Goal: Task Accomplishment & Management: Manage account settings

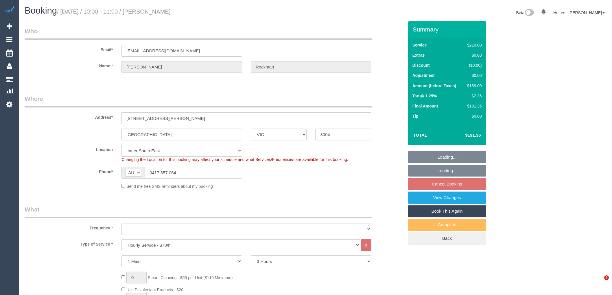
select select "VIC"
select select "180"
select select "number:29"
select select "number:14"
select select "number:18"
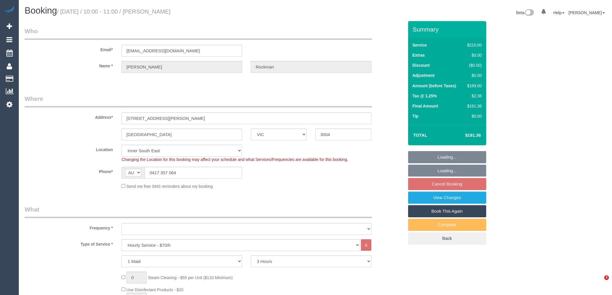
select select "number:24"
select select "number:34"
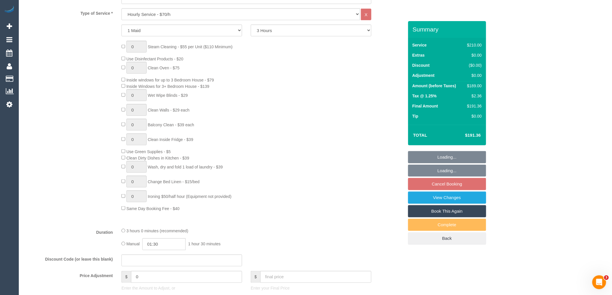
select select "object:1480"
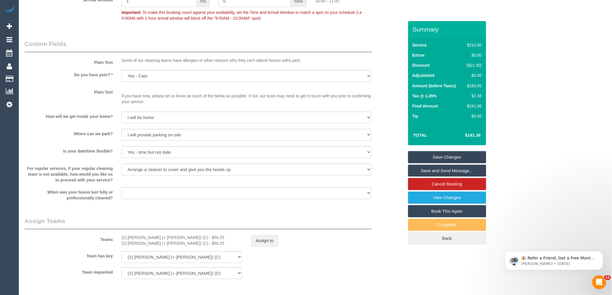
click at [351, 244] on div "Assign to" at bounding box center [310, 241] width 129 height 12
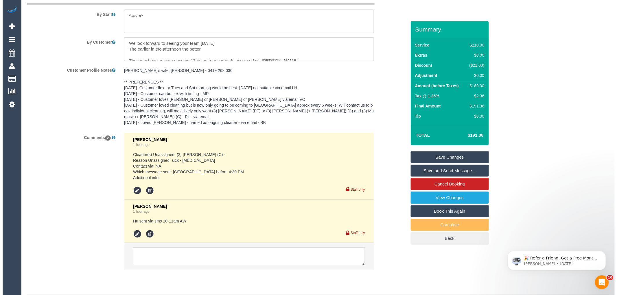
scroll to position [993, 0]
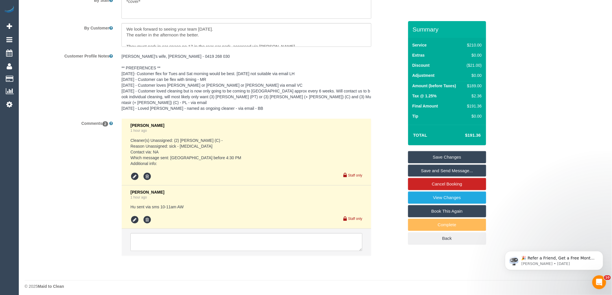
click at [135, 222] on li "Laura Butera 1 hour ago Hu sent via sms 10-11am AW Staff only" at bounding box center [246, 208] width 249 height 44
click at [136, 217] on icon at bounding box center [134, 220] width 9 height 9
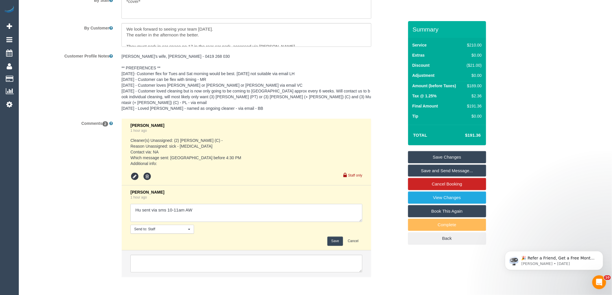
click at [200, 212] on textarea at bounding box center [246, 213] width 232 height 18
click at [279, 210] on textarea at bounding box center [246, 213] width 232 height 18
type textarea "Hu sent via sms 10-11am AW - customer confirmed via sms"
click at [335, 238] on button "Save" at bounding box center [334, 241] width 15 height 9
click at [415, 221] on div "Complete" at bounding box center [447, 225] width 78 height 12
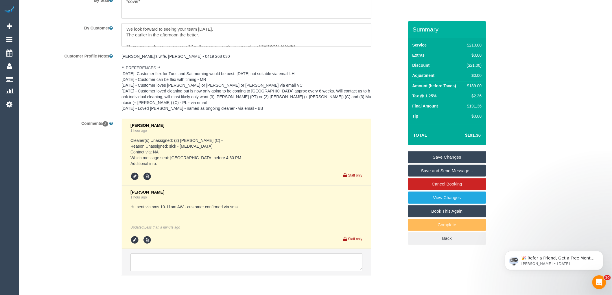
click at [463, 172] on link "Save and Send Message..." at bounding box center [447, 171] width 78 height 12
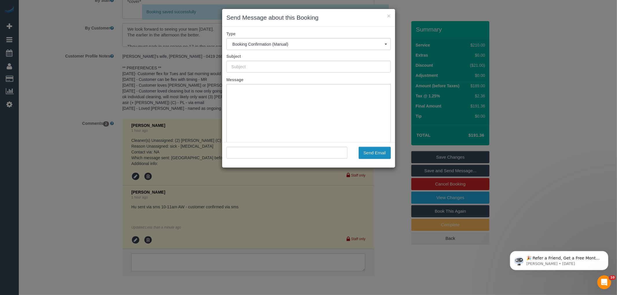
type input "Booking Confirmed"
type input ""Lionel Rockman" <rockmanl@girriwana.net.au>"
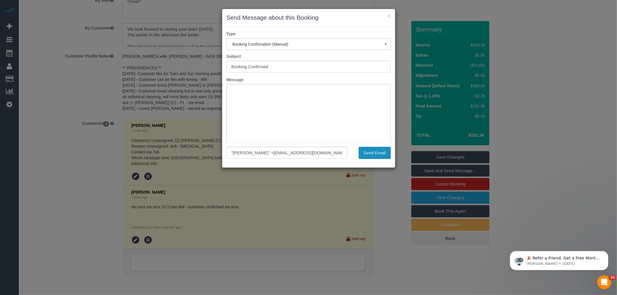
click at [371, 151] on button "Send Email" at bounding box center [375, 153] width 32 height 12
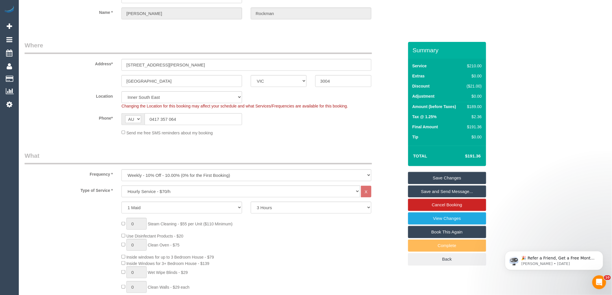
scroll to position [0, 0]
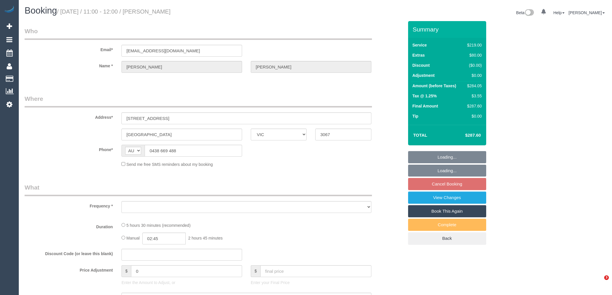
select select "VIC"
select select "object:532"
select select "string:stripe-pm_1Netz52GScqysDRVB5pZlWi2"
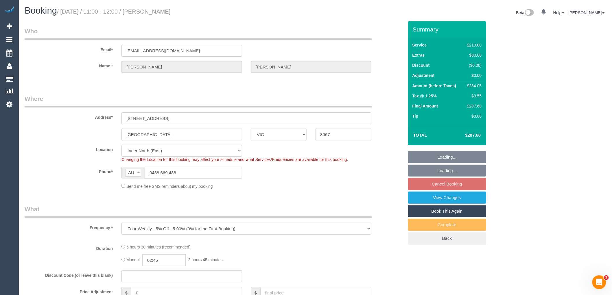
select select "object:699"
select select "number:28"
select select "number:14"
select select "number:19"
select select "number:23"
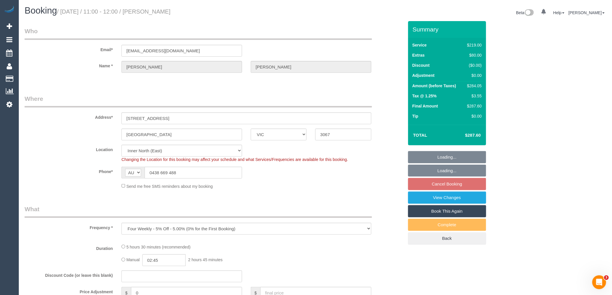
select select "number:35"
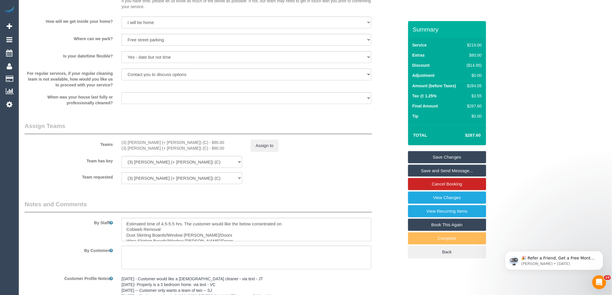
scroll to position [862, 0]
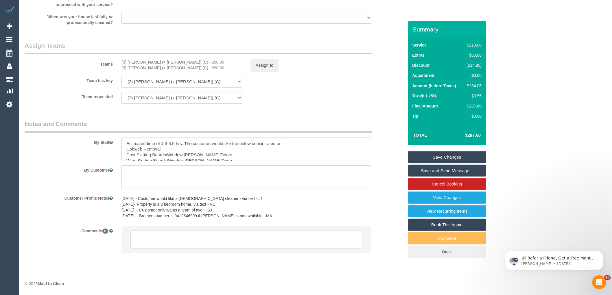
click at [319, 102] on div "Team requested (3) [PERSON_NAME] (+ [PERSON_NAME]) (C) (3) Sangeeth (+ [PERSON_…" at bounding box center [214, 98] width 388 height 12
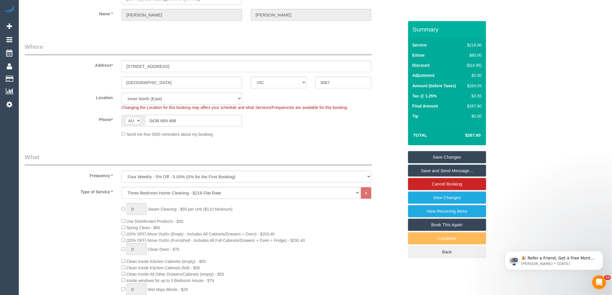
scroll to position [0, 0]
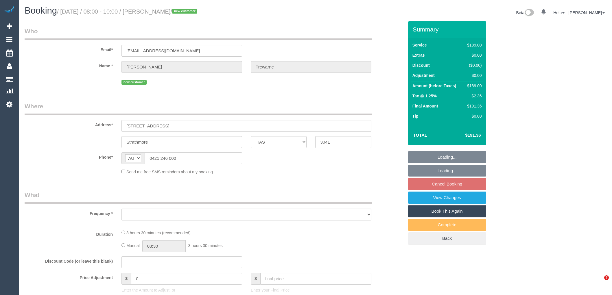
select select "TAS"
select select "object:677"
select select "number:27"
select select "number:14"
select select "number:19"
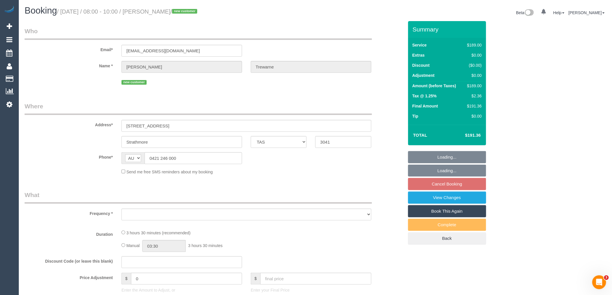
select select "number:24"
select select "number:26"
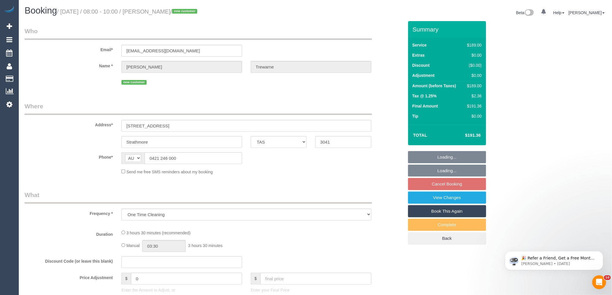
select select "spot2"
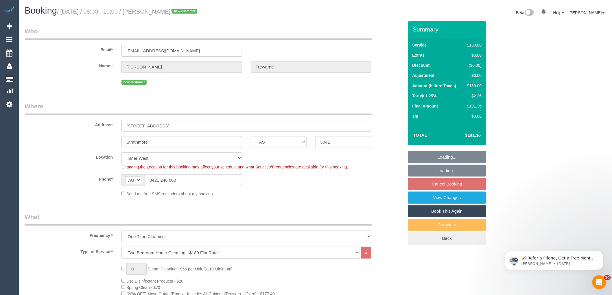
select select "object:1491"
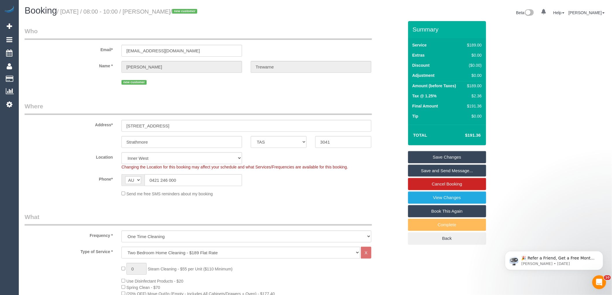
drag, startPoint x: 197, startPoint y: 10, endPoint x: 150, endPoint y: 10, distance: 46.6
click at [150, 10] on small "/ August 27, 2025 / 08:00 - 10:00 / Michael Trewarne / new customer" at bounding box center [128, 11] width 142 height 6
copy small "Michael Trewarne"
click at [258, 193] on div "Send me free SMS reminders about my booking" at bounding box center [246, 194] width 259 height 6
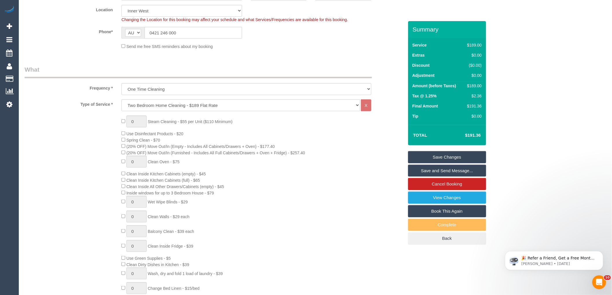
scroll to position [225, 0]
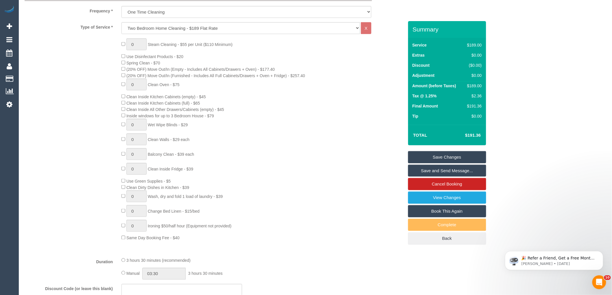
click at [475, 86] on div "$189.00" at bounding box center [473, 86] width 17 height 6
copy div "189.00"
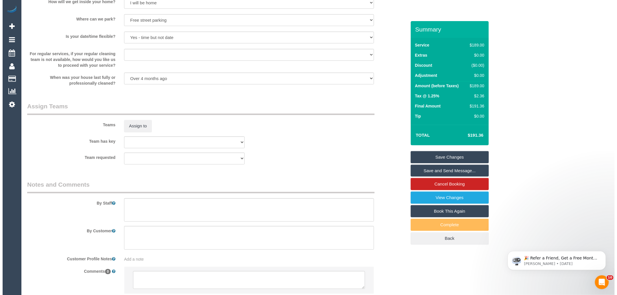
scroll to position [818, 0]
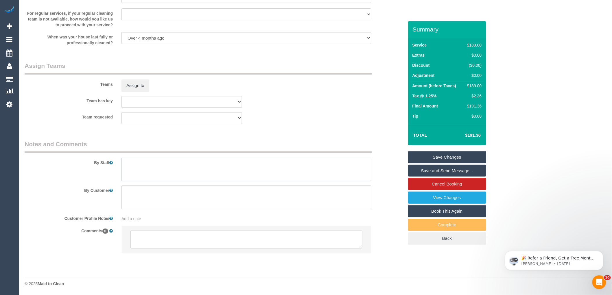
click at [175, 164] on textarea at bounding box center [247, 170] width 250 height 24
type textarea "Estimated time 3-3.5 hours"
click at [299, 98] on div "Team has key (0) Office (1) Debbie Brodjanac (FT) (1) Karen Cruz (FT) (1) Kumpe…" at bounding box center [214, 102] width 388 height 12
click at [130, 86] on button "Assign to" at bounding box center [136, 86] width 28 height 12
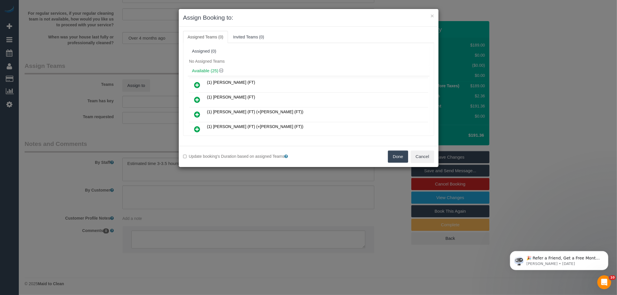
click at [268, 69] on h4 "Available (25)" at bounding box center [308, 71] width 233 height 5
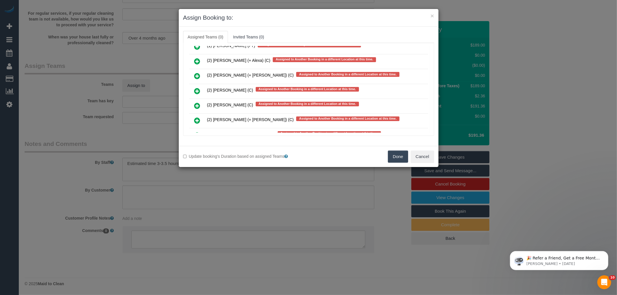
click at [198, 117] on icon at bounding box center [197, 120] width 6 height 7
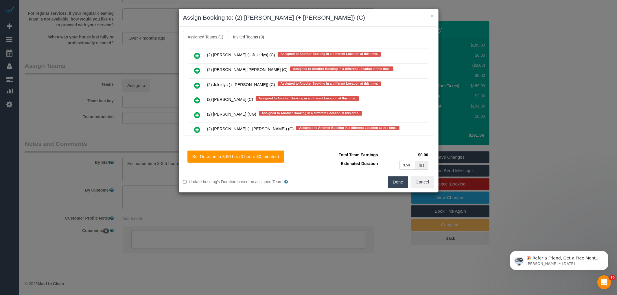
click at [195, 126] on icon at bounding box center [197, 129] width 6 height 7
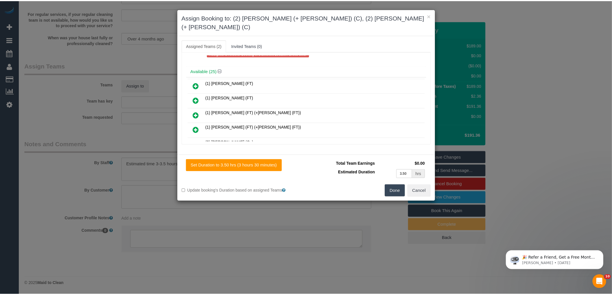
scroll to position [0, 0]
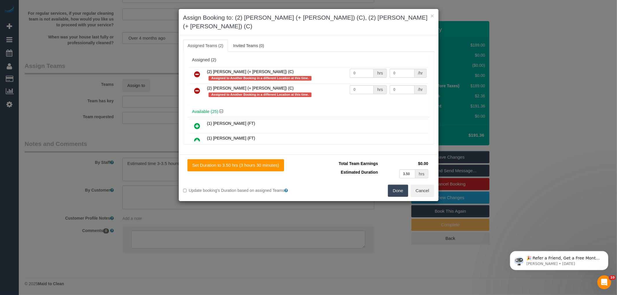
click at [364, 69] on input "0" at bounding box center [362, 73] width 24 height 9
type input "1"
click at [369, 86] on input "0" at bounding box center [362, 89] width 24 height 9
type input "1"
click at [401, 69] on input "0" at bounding box center [402, 73] width 25 height 9
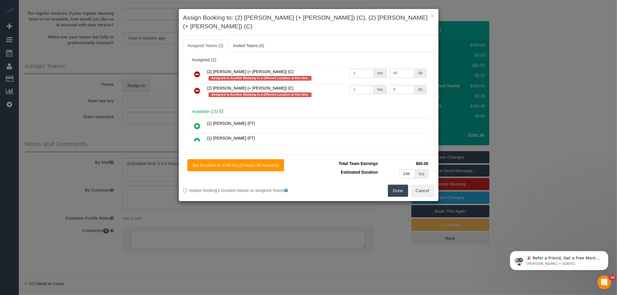
type input "60"
click at [406, 85] on input "0" at bounding box center [402, 89] width 25 height 9
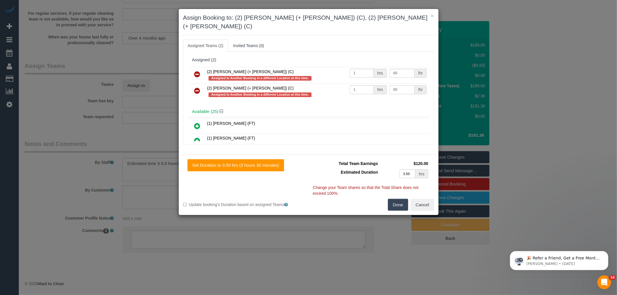
type input "60"
click at [395, 199] on button "Done" at bounding box center [398, 205] width 20 height 12
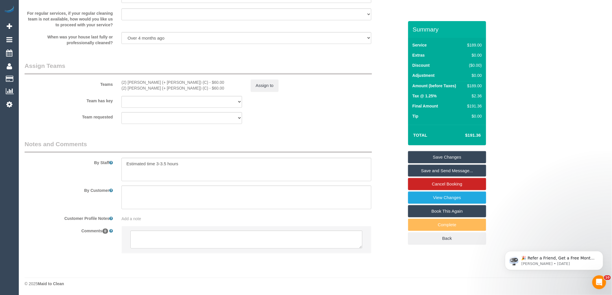
click at [393, 207] on div "× Assign Booking to: (2) Chirag (+ Shachi) (C), (2) Shachi (+ Chirag) (C) Assig…" at bounding box center [306, 147] width 612 height 295
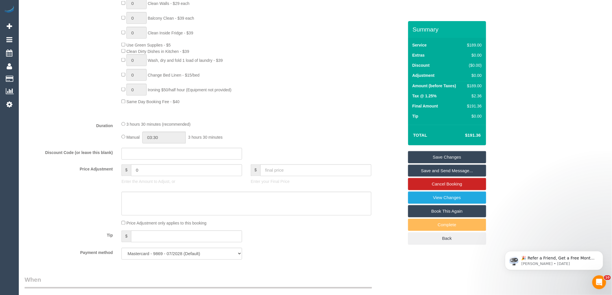
scroll to position [272, 0]
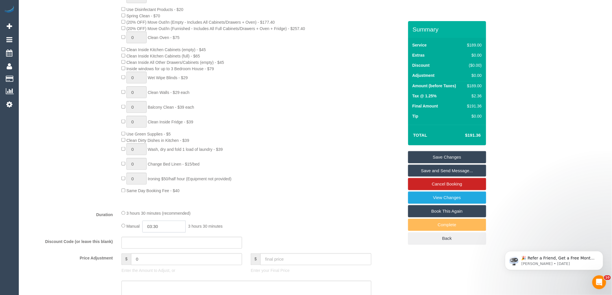
click at [161, 233] on input "03:30" at bounding box center [163, 227] width 43 height 12
click at [161, 246] on li "01:30" at bounding box center [158, 247] width 26 height 8
click at [174, 233] on input "01:30" at bounding box center [163, 227] width 43 height 12
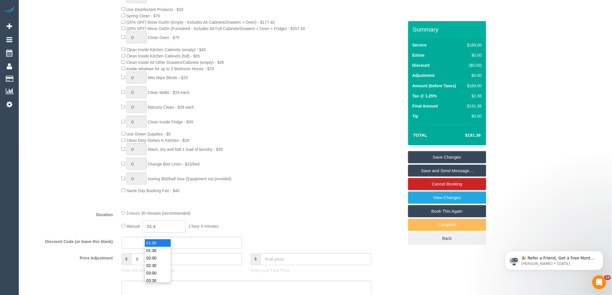
type input "01:45"
select select "spot15"
type input "01:45"
click at [266, 187] on div "0 Steam Cleaning - $55 per Unit ($110 Minimum) Use Disinfectant Products - $20 …" at bounding box center [262, 92] width 291 height 203
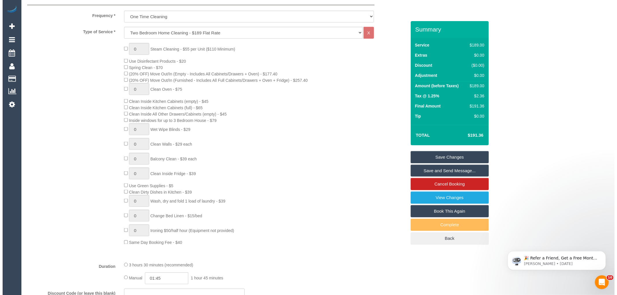
scroll to position [175, 0]
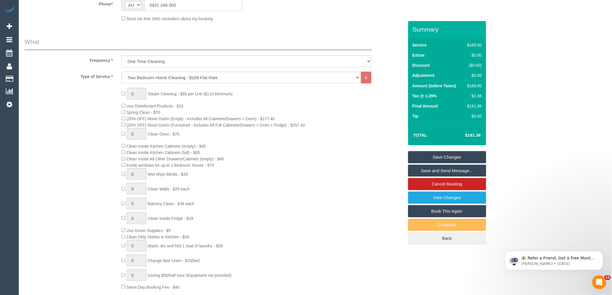
select select "spot28"
select select "spot41"
select select "spot67"
click at [460, 172] on link "Save and Send Message..." at bounding box center [447, 171] width 78 height 12
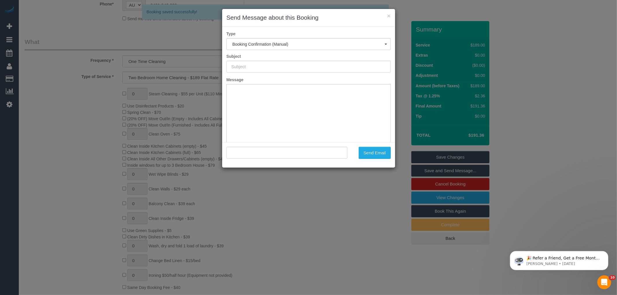
scroll to position [0, 0]
type input "Booking Confirmed"
type input ""Michael Trewarne" <mtrewarne@gmail.com>"
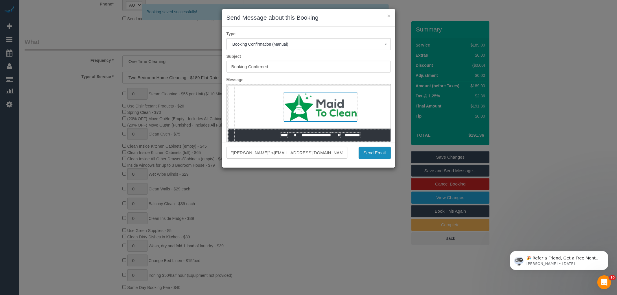
click at [374, 151] on button "Send Email" at bounding box center [375, 153] width 32 height 12
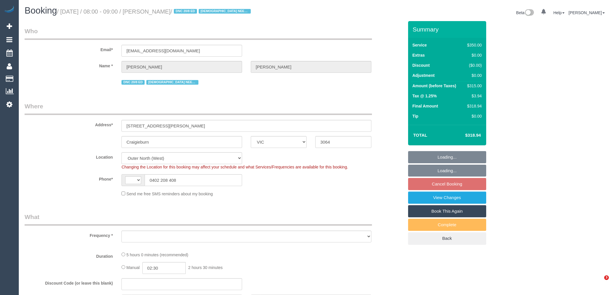
select select "VIC"
select select "string:AU"
select select "object:1273"
select select "300"
select select "number:28"
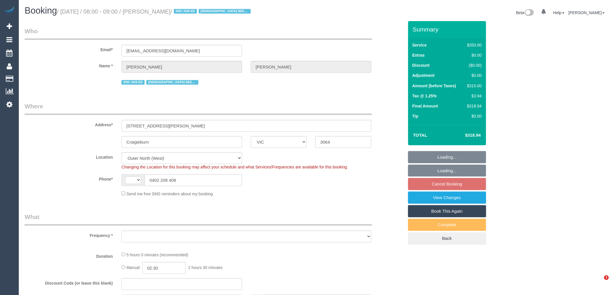
select select "number:14"
select select "number:18"
select select "number:36"
select select "number:35"
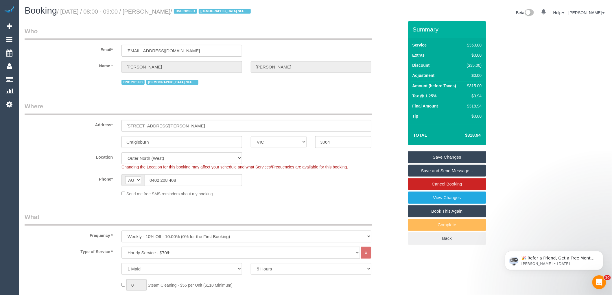
click at [164, 12] on small "/ August 27, 2025 / 08:00 - 09:00 / Suzanne Tassone / DNC 20/8 ED FEMALE NEEDED" at bounding box center [155, 11] width 196 height 6
drag, startPoint x: 148, startPoint y: 11, endPoint x: 195, endPoint y: 13, distance: 46.9
click at [195, 13] on small "/ August 27, 2025 / 08:00 - 09:00 / Suzanne Tassone / DNC 20/8 ED FEMALE NEEDED" at bounding box center [155, 11] width 196 height 6
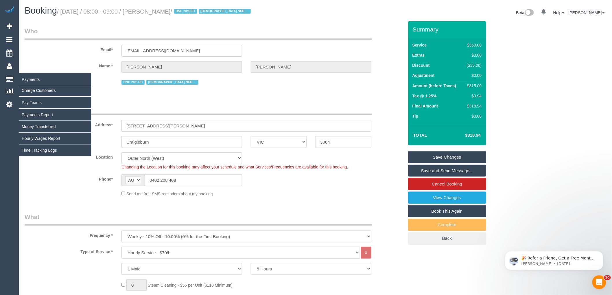
copy small "Suzanne Tassone"
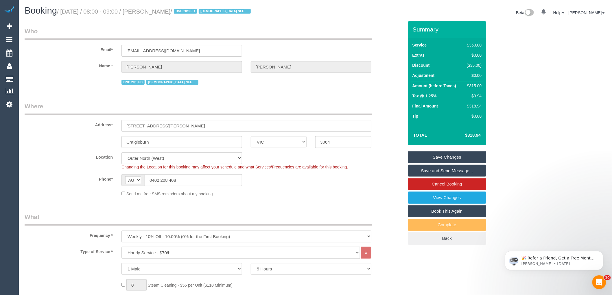
click at [171, 12] on small "/ August 27, 2025 / 08:00 - 09:00 / Suzanne Tassone / DNC 20/8 ED FEMALE NEEDED" at bounding box center [155, 11] width 196 height 6
click at [325, 27] on legend "Who" at bounding box center [198, 33] width 347 height 13
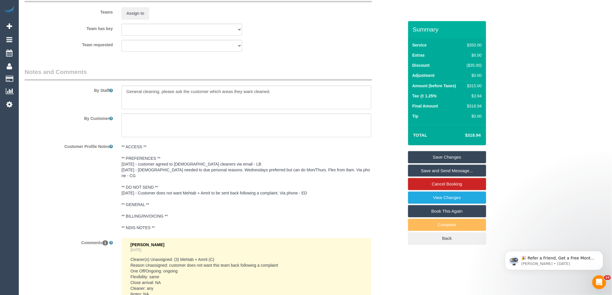
scroll to position [994, 0]
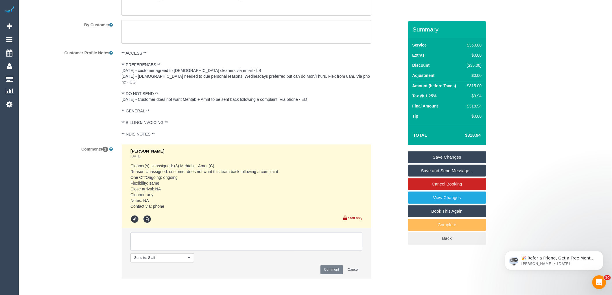
click at [151, 244] on textarea at bounding box center [246, 242] width 232 height 18
click at [221, 241] on textarea at bounding box center [246, 242] width 232 height 18
type textarea "Inform customer new team ongoing from 27/08"
click at [327, 266] on button "Comment" at bounding box center [332, 270] width 23 height 9
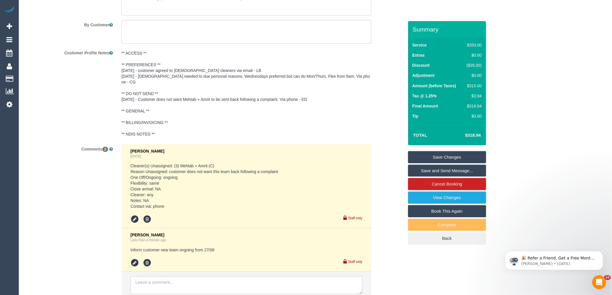
click at [375, 114] on div "** ACCESS ** ** PREFERENCES ** 14/08/25 - customer agreed to Male cleaners via …" at bounding box center [246, 94] width 259 height 92
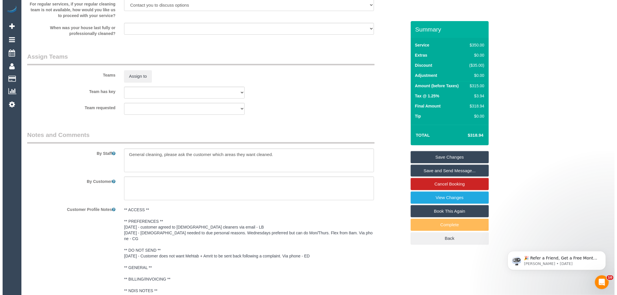
scroll to position [833, 0]
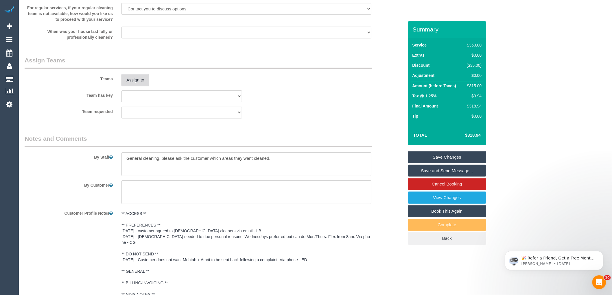
click at [135, 81] on button "Assign to" at bounding box center [136, 80] width 28 height 12
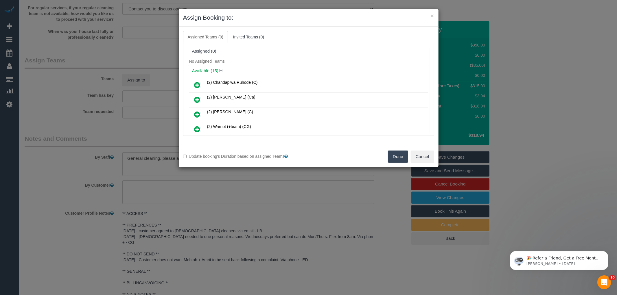
click at [302, 65] on div "No Assigned Teams" at bounding box center [309, 61] width 242 height 9
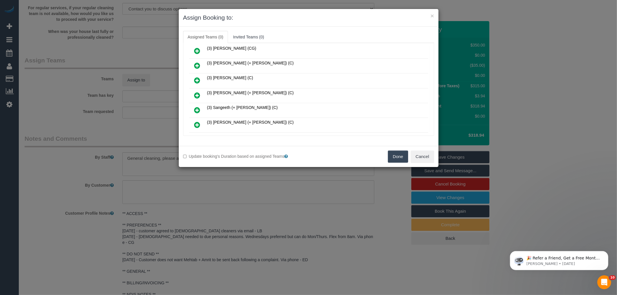
click at [196, 92] on icon at bounding box center [197, 95] width 6 height 7
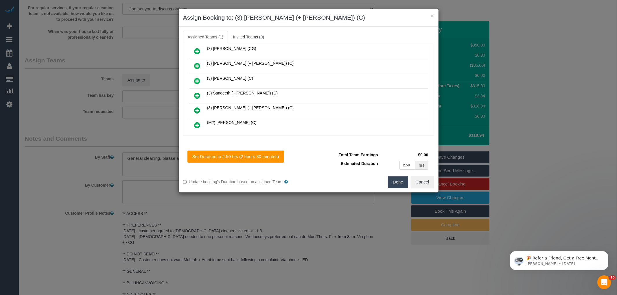
click at [197, 107] on icon at bounding box center [197, 110] width 6 height 7
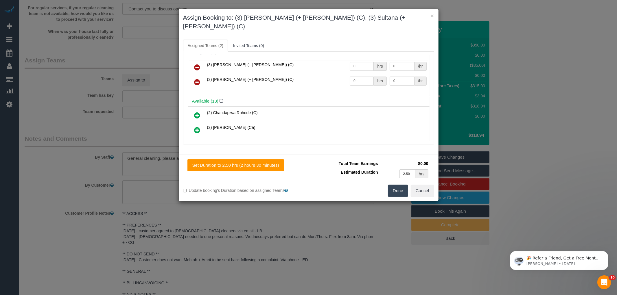
scroll to position [0, 0]
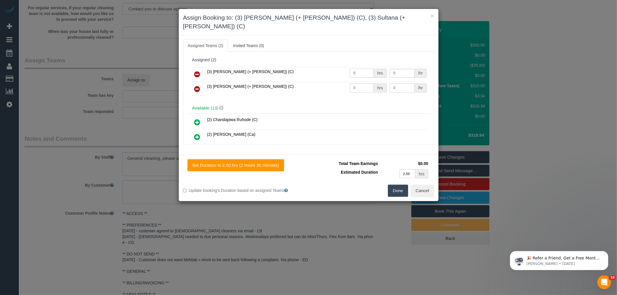
click at [360, 69] on input "0" at bounding box center [362, 73] width 24 height 9
type input "2.5"
click at [366, 84] on input "0" at bounding box center [362, 88] width 24 height 9
type input "2.5"
click at [401, 69] on input "0" at bounding box center [402, 73] width 25 height 9
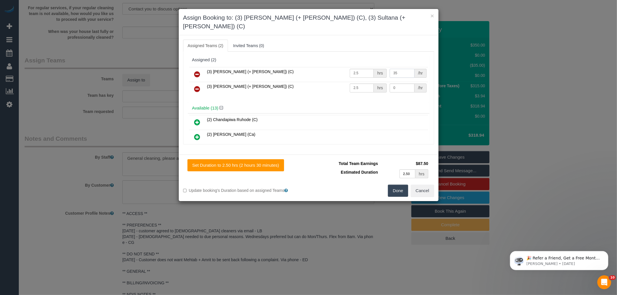
type input "35"
click at [408, 84] on input "0" at bounding box center [402, 88] width 25 height 9
type input "35"
click at [392, 185] on button "Done" at bounding box center [398, 191] width 20 height 12
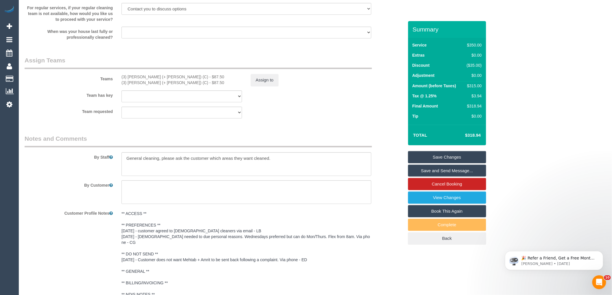
click at [314, 114] on div "Team requested (0) Office (1) Sarah Slattery (FT) (2) Angy Zuluaga (C) (2) Axel…" at bounding box center [214, 113] width 388 height 12
click at [439, 155] on link "Save Changes" at bounding box center [447, 157] width 78 height 12
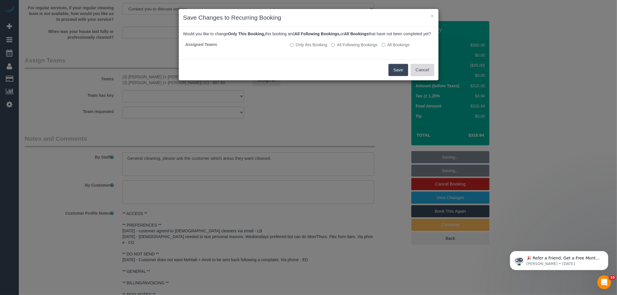
click at [431, 76] on button "Cancel" at bounding box center [422, 70] width 23 height 12
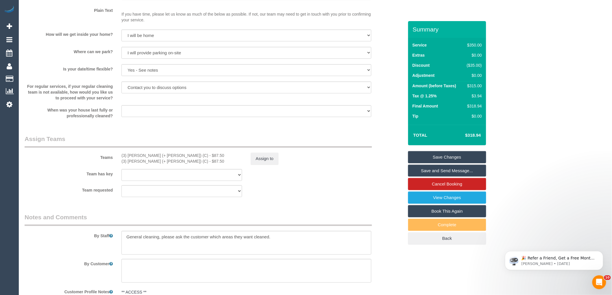
scroll to position [640, 0]
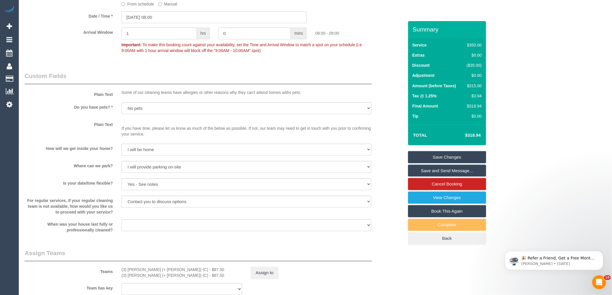
click at [466, 158] on link "Save Changes" at bounding box center [447, 157] width 78 height 12
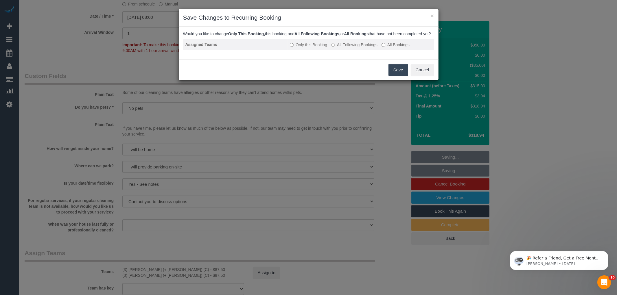
click at [363, 50] on td "Only this Booking All Following Bookings All Bookings" at bounding box center [361, 44] width 146 height 11
click at [357, 48] on label "All Following Bookings" at bounding box center [354, 45] width 46 height 6
click at [397, 76] on button "Save" at bounding box center [399, 70] width 20 height 12
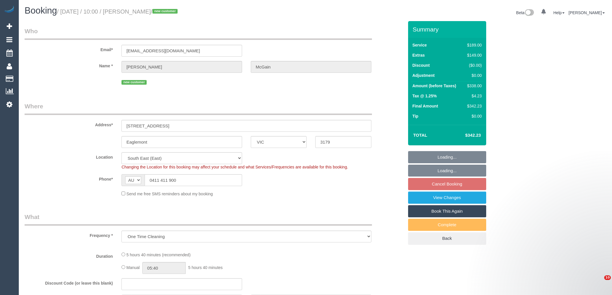
select select "VIC"
select select "object:559"
select select "string:stripe-pm_1RynM42GScqysDRV9BZwW82V"
select select "number:28"
select select "number:14"
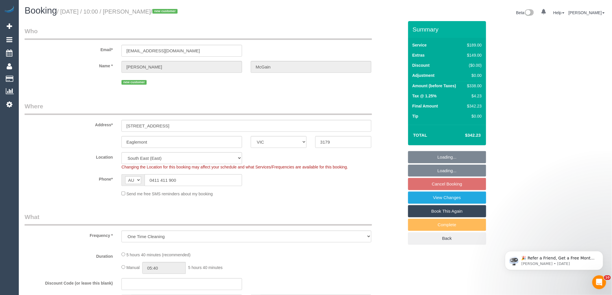
select select "number:19"
select select "number:25"
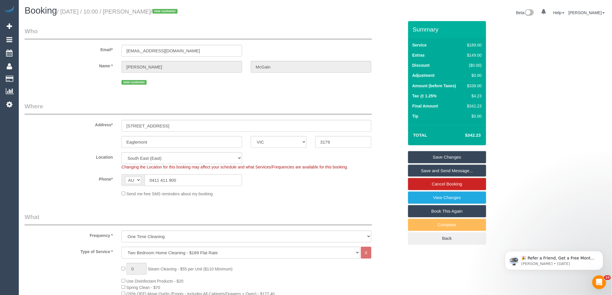
click at [240, 195] on div "Send me free SMS reminders about my booking" at bounding box center [246, 194] width 259 height 6
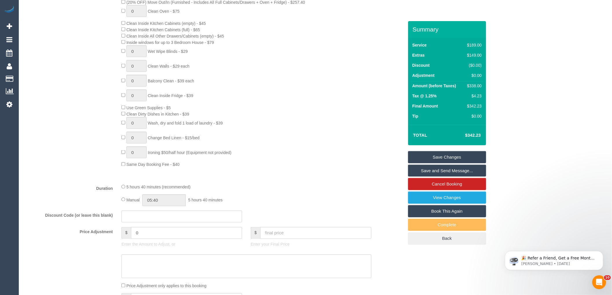
scroll to position [289, 0]
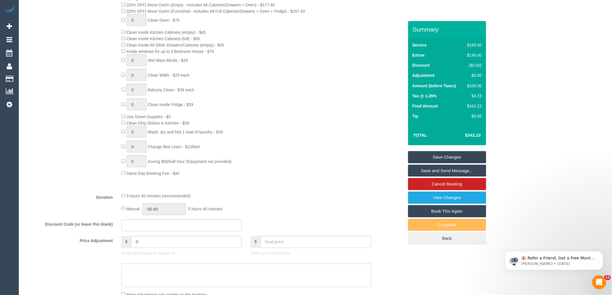
click at [479, 85] on div "$338.00" at bounding box center [473, 86] width 17 height 6
copy div "338.00"
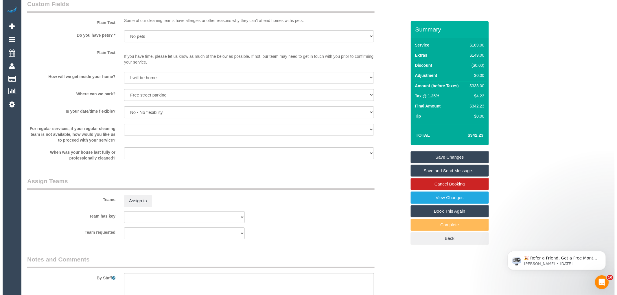
scroll to position [739, 0]
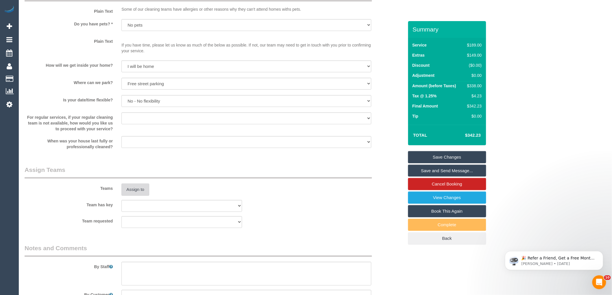
click at [135, 195] on button "Assign to" at bounding box center [136, 190] width 28 height 12
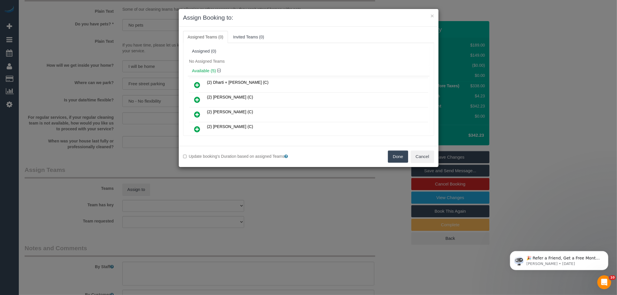
click at [286, 59] on div "No Assigned Teams" at bounding box center [309, 61] width 242 height 9
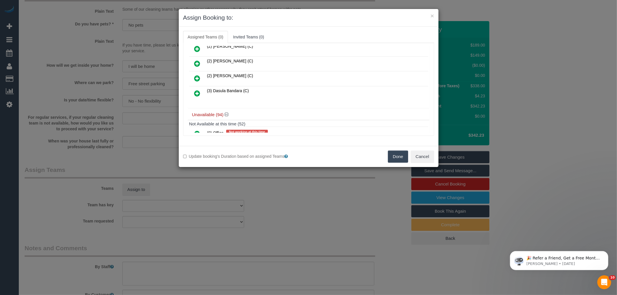
click at [195, 94] on icon at bounding box center [197, 93] width 6 height 7
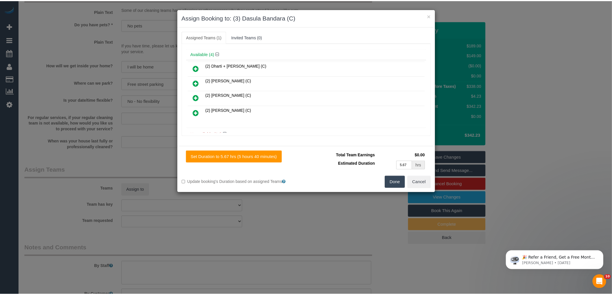
scroll to position [0, 0]
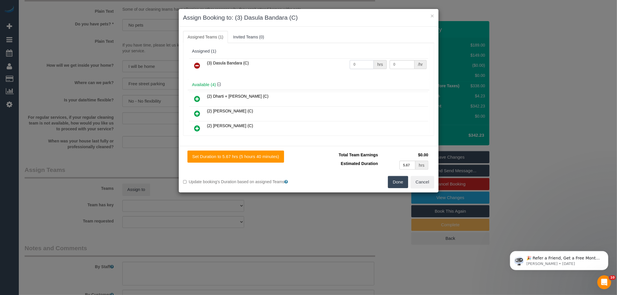
click at [357, 65] on input "0" at bounding box center [362, 64] width 24 height 9
type input "1"
click at [400, 65] on input "0" at bounding box center [402, 64] width 25 height 9
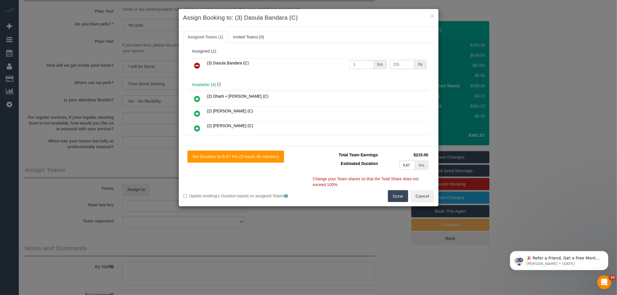
type input "215"
click at [405, 201] on button "Done" at bounding box center [398, 196] width 20 height 12
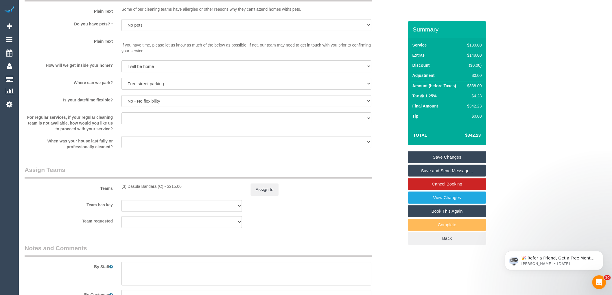
click at [332, 221] on sui-booking-teams "Teams (3) Dasula Bandara (C) - $215.00 Assign to Team has key (0) Office (1) He…" at bounding box center [214, 197] width 379 height 62
click at [190, 286] on textarea at bounding box center [247, 274] width 250 height 24
type textarea "Estimated time 5.5-6 hours"
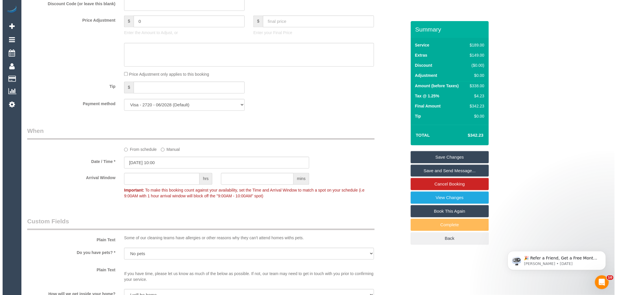
scroll to position [579, 0]
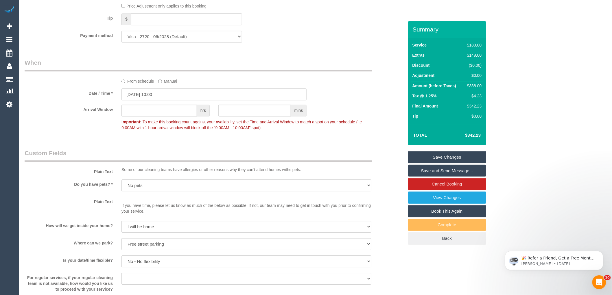
click at [149, 108] on sui-booking-spot "From schedule Manual Date / Time * 27/08/2025 10:00 Arrival Window hrs mins Imp…" at bounding box center [214, 95] width 379 height 75
click at [154, 116] on input "text" at bounding box center [160, 111] width 76 height 12
type input "2"
click at [354, 92] on sui-booking-spot "From schedule Manual Date / Time * 27/08/2025 10:00 Arrival Window 2 hrs mins 1…" at bounding box center [214, 95] width 379 height 75
click at [443, 170] on link "Save and Send Message..." at bounding box center [447, 171] width 78 height 12
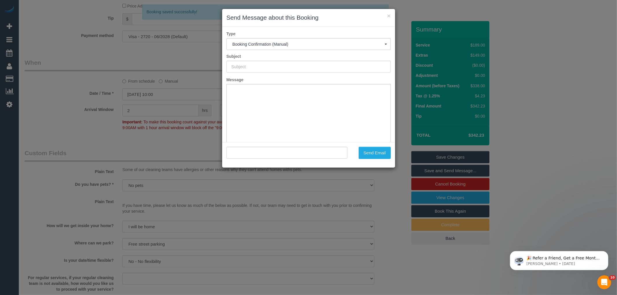
type input "Booking Confirmed"
type input ""Ian McGain" <rangeview@bigpond.com>"
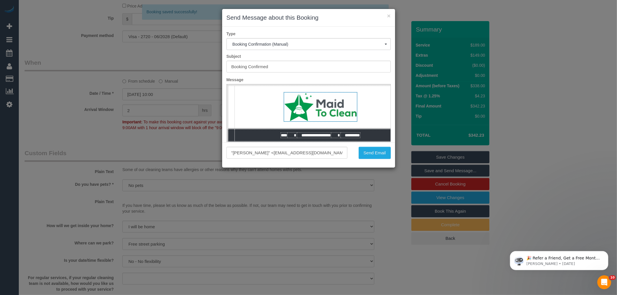
scroll to position [0, 0]
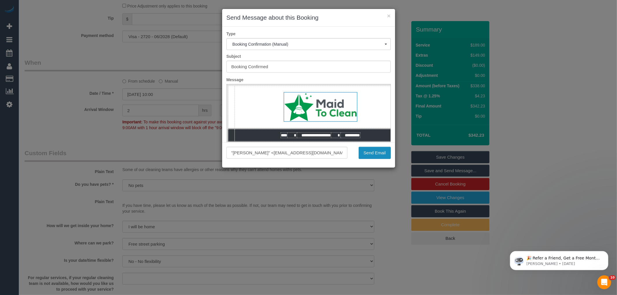
click at [382, 157] on button "Send Email" at bounding box center [375, 153] width 32 height 12
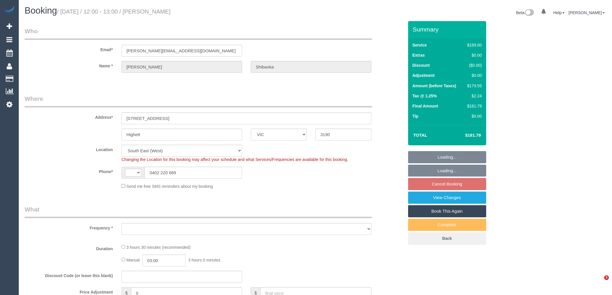
select select "VIC"
select select "string:AU"
select select "string:stripe-pm_1PLIIy2GScqysDRV6CVti9Dx"
select select "object:659"
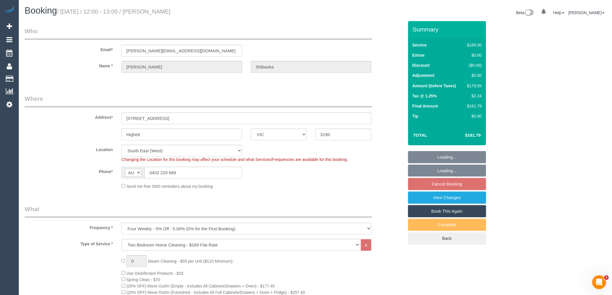
select select "number:28"
select select "number:14"
select select "number:19"
select select "number:22"
select select "number:35"
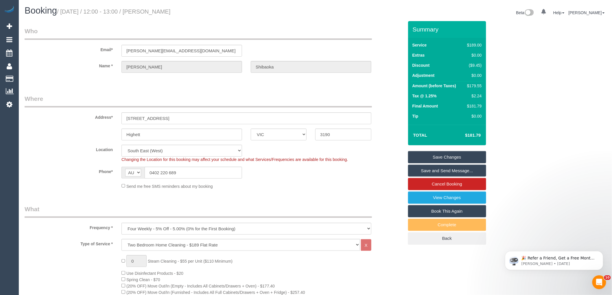
drag, startPoint x: 187, startPoint y: 11, endPoint x: 150, endPoint y: 12, distance: 37.3
click at [150, 12] on small "/ August 26, 2025 / 12:00 - 13:00 / Trish Shibaoka" at bounding box center [114, 11] width 114 height 6
copy small "Trish Shibaoka"
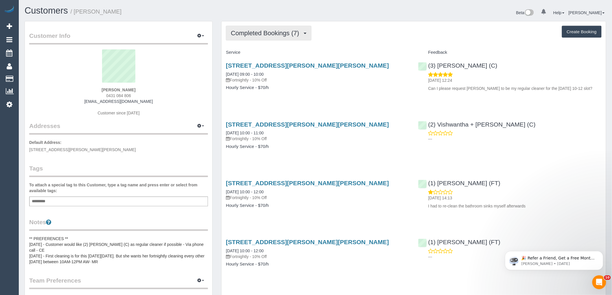
click at [242, 31] on span "Completed Bookings (7)" at bounding box center [266, 33] width 71 height 7
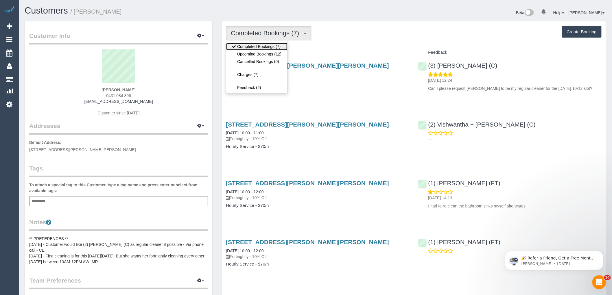
click at [252, 50] on link "Completed Bookings (7)" at bounding box center [256, 47] width 61 height 8
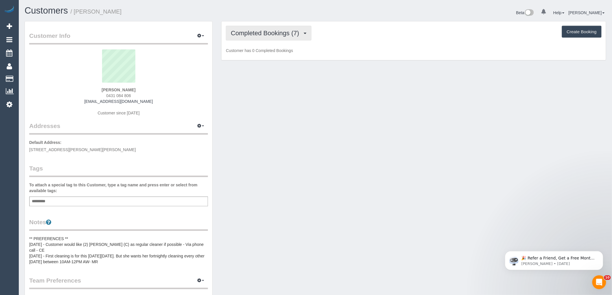
click at [257, 35] on span "Completed Bookings (7)" at bounding box center [266, 33] width 71 height 7
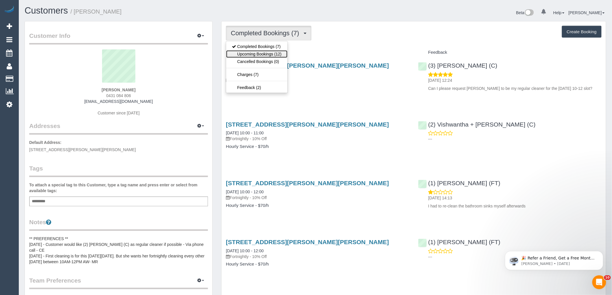
click at [256, 54] on link "Upcoming Bookings (12)" at bounding box center [256, 54] width 61 height 8
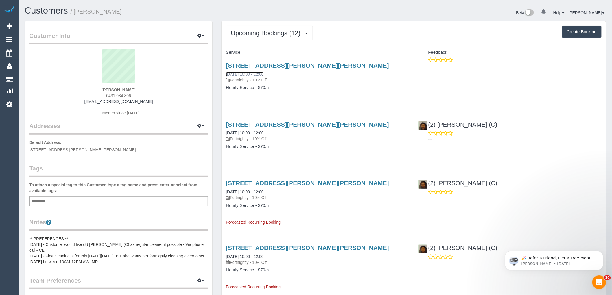
click at [251, 74] on link "03/09/2025 10:00 - 12:00" at bounding box center [245, 74] width 38 height 5
click at [278, 35] on span "Upcoming Bookings (12)" at bounding box center [267, 33] width 73 height 7
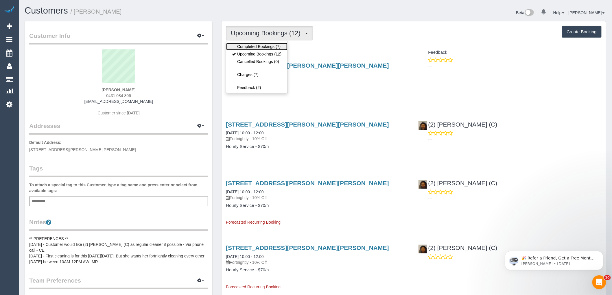
click at [268, 48] on link "Completed Bookings (7)" at bounding box center [256, 47] width 61 height 8
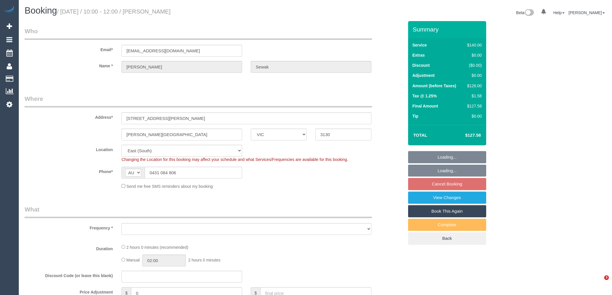
select select "VIC"
select select "string:stripe-pm_1RRMl22GScqysDRVGyB8BGQZ"
select select "number:29"
select select "number:14"
select select "number:19"
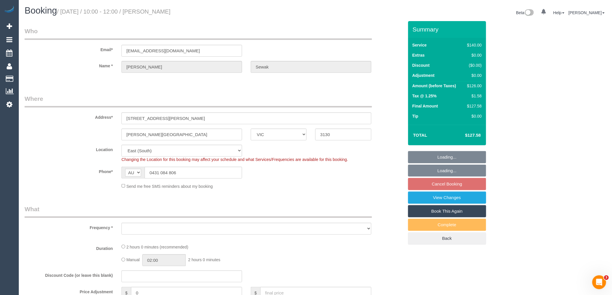
select select "number:36"
select select "number:34"
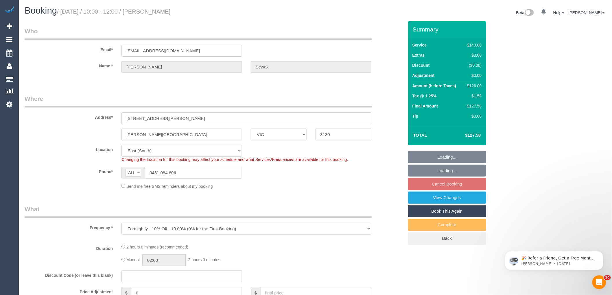
select select "object:864"
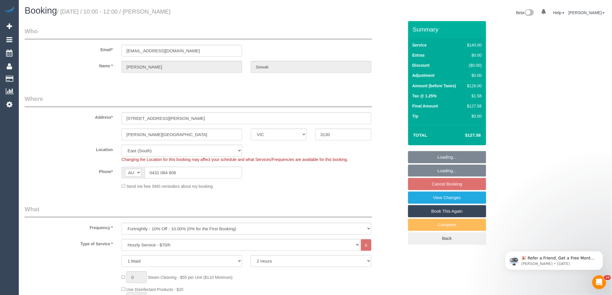
select select "spot3"
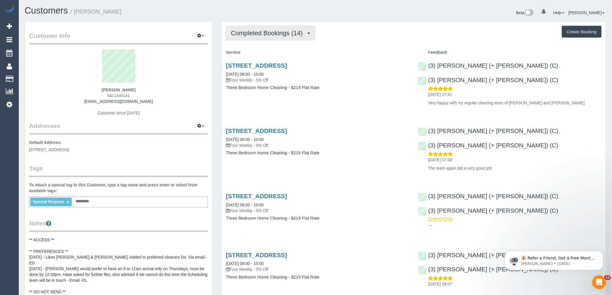
click at [247, 40] on button "Completed Bookings (14)" at bounding box center [270, 33] width 89 height 15
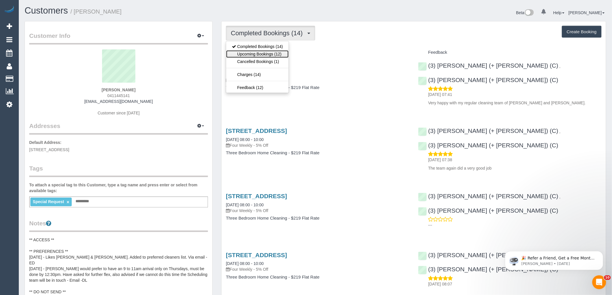
click at [244, 54] on link "Upcoming Bookings (12)" at bounding box center [257, 54] width 62 height 8
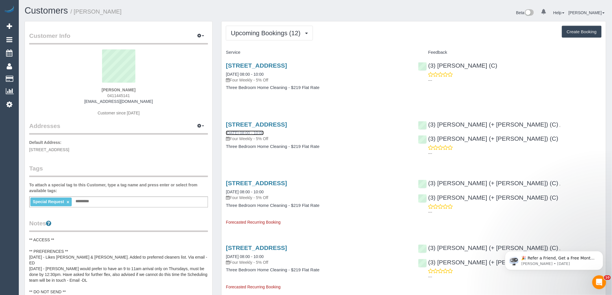
click at [262, 133] on link "[DATE] 08:00 - 10:00" at bounding box center [245, 133] width 38 height 5
click at [247, 36] on span "Upcoming Bookings (12)" at bounding box center [267, 33] width 73 height 7
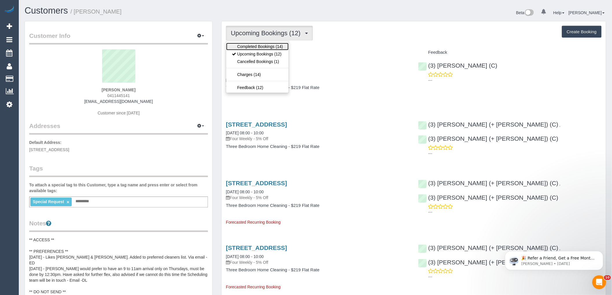
click at [251, 45] on link "Completed Bookings (14)" at bounding box center [257, 47] width 62 height 8
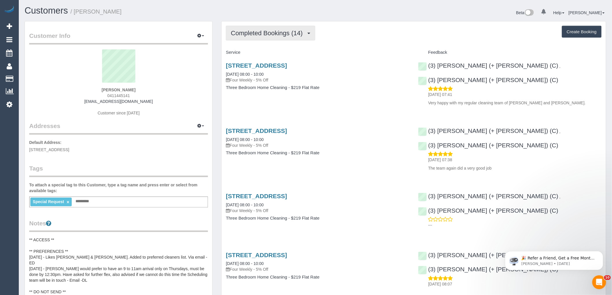
click at [295, 32] on span "Completed Bookings (14)" at bounding box center [268, 33] width 75 height 7
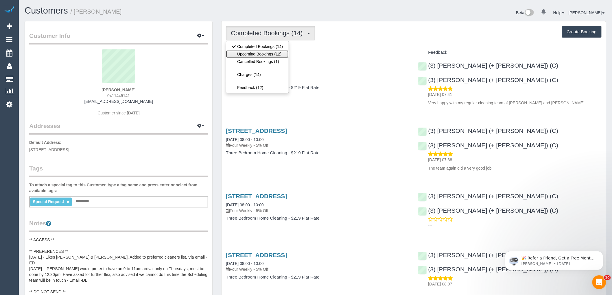
click at [258, 52] on link "Upcoming Bookings (12)" at bounding box center [257, 54] width 62 height 8
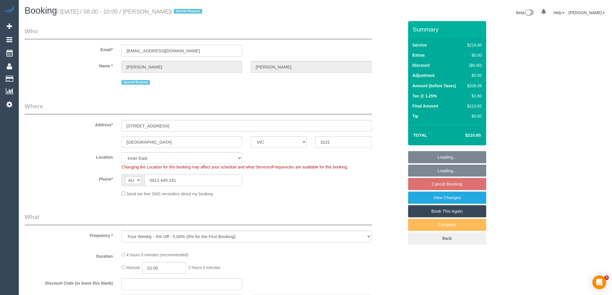
select select "VIC"
select select "object:694"
select select "string:stripe-pm_1PJtSv2GScqysDRVYMdumP6c"
select select "number:27"
select select "number:14"
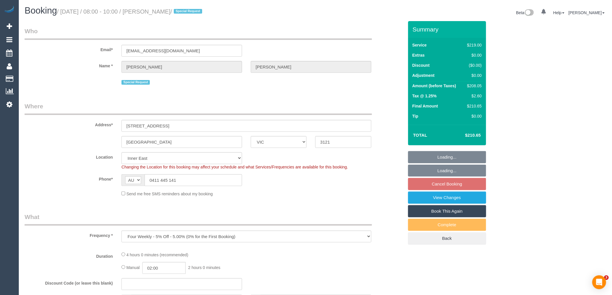
select select "number:19"
select select "number:24"
select select "number:34"
select select "number:12"
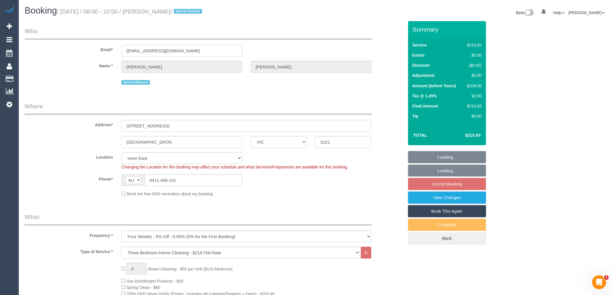
select select "spot2"
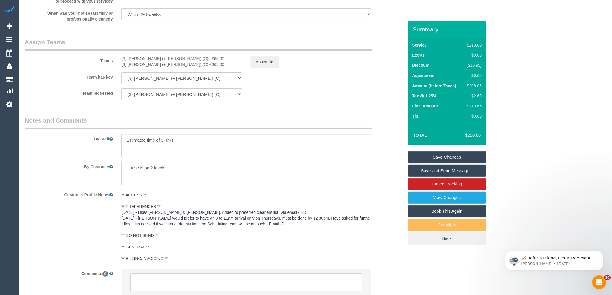
scroll to position [885, 0]
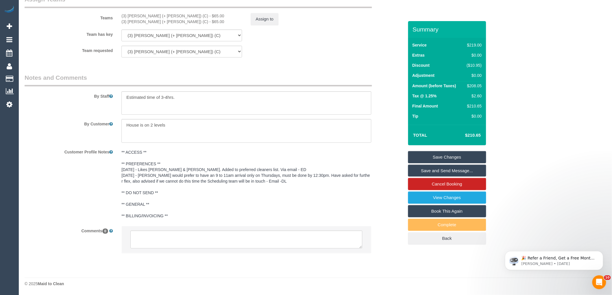
click at [343, 77] on legend "Notes and Comments" at bounding box center [198, 79] width 347 height 13
click at [208, 244] on textarea at bounding box center [246, 240] width 232 height 18
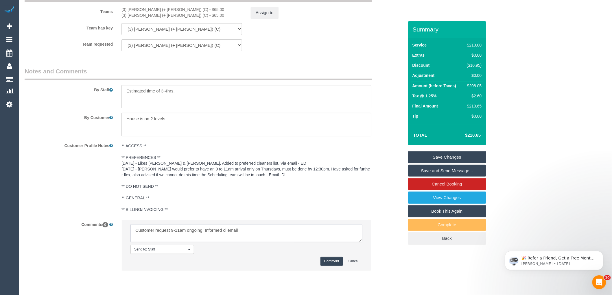
drag, startPoint x: 226, startPoint y: 236, endPoint x: 223, endPoint y: 236, distance: 3.2
click at [223, 236] on textarea at bounding box center [246, 233] width 232 height 18
type textarea "Customer request 9-11am ongoing. Informed via email"
click at [327, 266] on button "Comment" at bounding box center [332, 261] width 23 height 9
click at [409, 257] on div "Summary Service $219.00 Extras $0.00 Discount ($10.95) Adjustment $0.00 Amount …" at bounding box center [447, 138] width 78 height 235
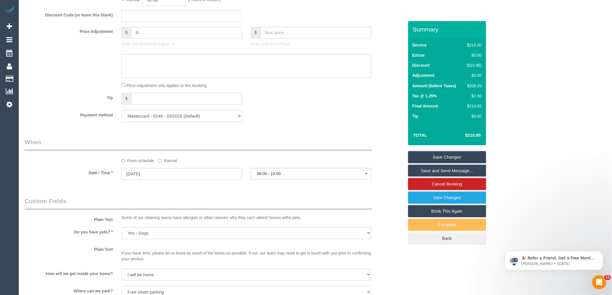
scroll to position [338, 0]
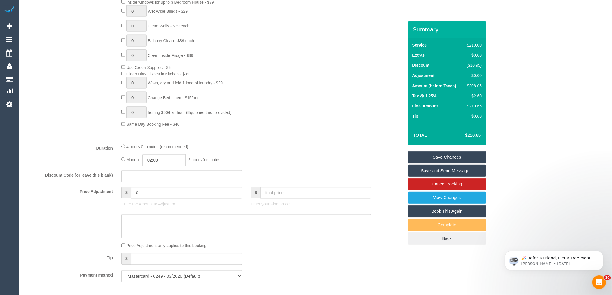
click at [293, 139] on div "Type of Service * Hourly Service - $70/h Hourly Service - $65/h Hourly Service …" at bounding box center [214, 24] width 379 height 231
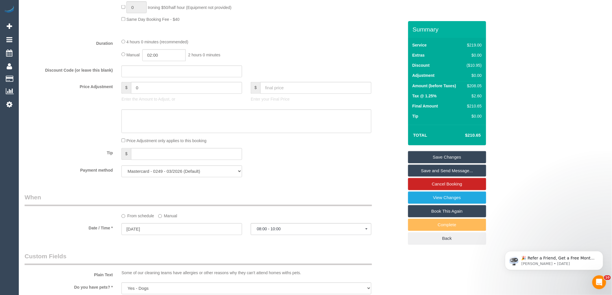
scroll to position [531, 0]
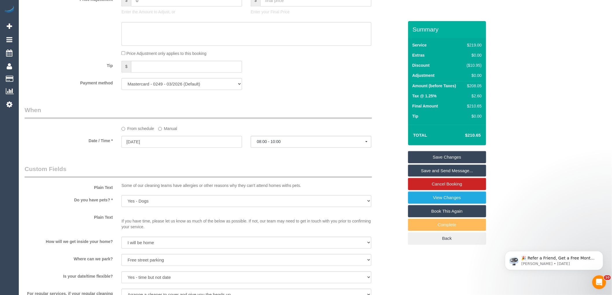
click at [168, 132] on label "Manual" at bounding box center [167, 128] width 19 height 8
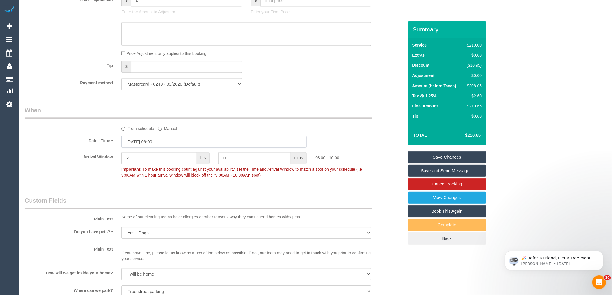
click at [167, 146] on input "17/09/2025 08:00" at bounding box center [214, 142] width 185 height 12
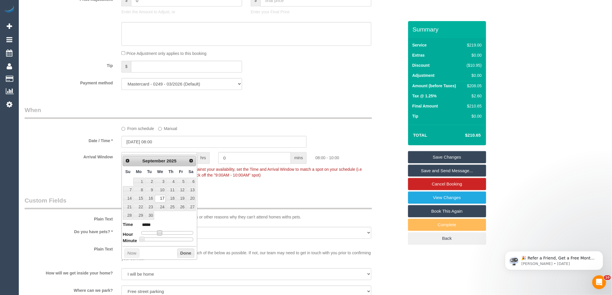
type input "17/09/2025 09:00"
type input "*****"
click at [163, 235] on span at bounding box center [161, 233] width 5 height 5
click at [182, 252] on button "Done" at bounding box center [185, 253] width 17 height 9
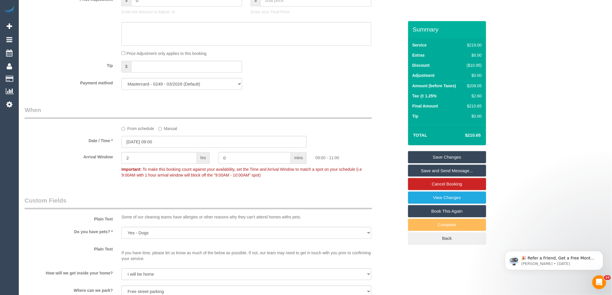
click at [281, 113] on legend "When" at bounding box center [198, 112] width 347 height 13
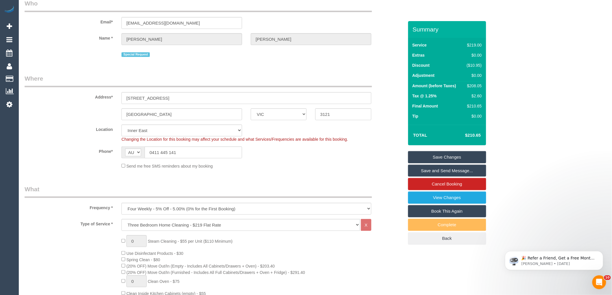
scroll to position [0, 0]
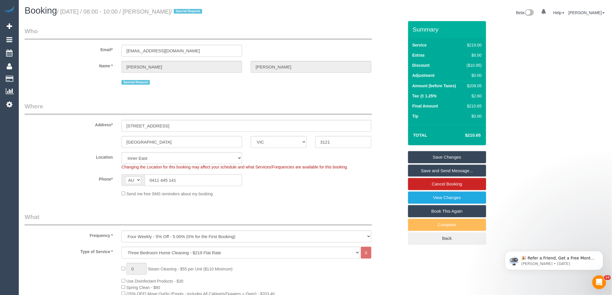
drag, startPoint x: 202, startPoint y: 12, endPoint x: 160, endPoint y: 11, distance: 41.7
click at [160, 11] on small "/ September 17, 2025 / 08:00 - 10:00 / Kevin Fitzpatrick / Special Request" at bounding box center [130, 11] width 147 height 6
copy small "Kevin Fitzpatrick"
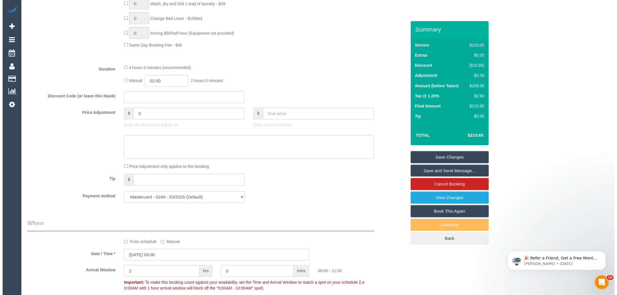
scroll to position [450, 0]
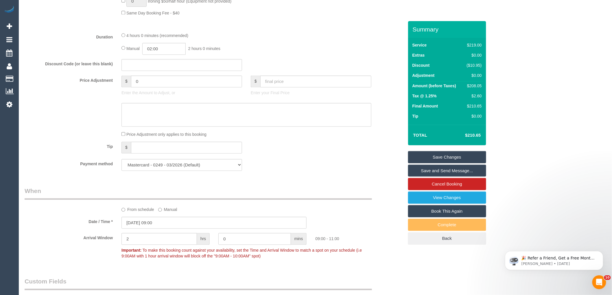
click at [434, 172] on link "Save and Send Message..." at bounding box center [447, 171] width 78 height 12
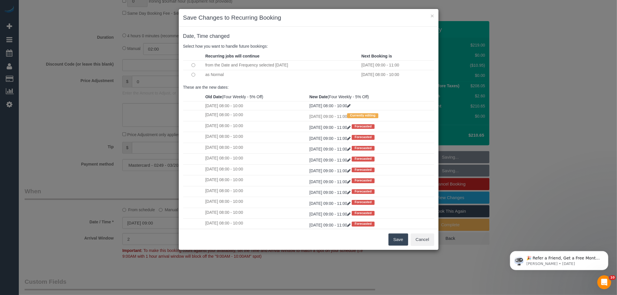
click at [397, 243] on button "Save" at bounding box center [399, 240] width 20 height 12
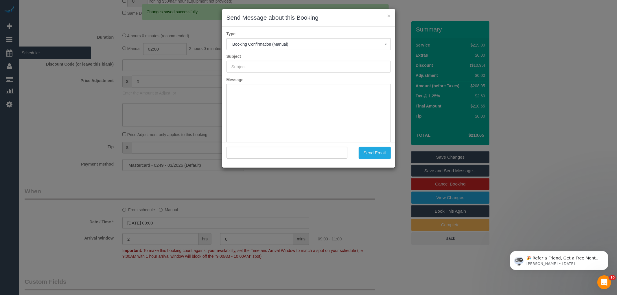
type input "Booking Confirmed"
type input ""Kevin Fitzpatrick" <kevinfitzpatrick27@bigpond.com>"
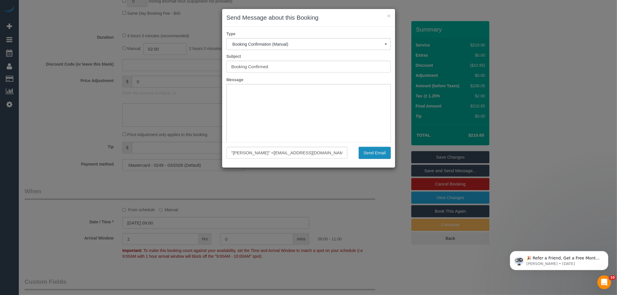
click at [380, 152] on button "Send Email" at bounding box center [375, 153] width 32 height 12
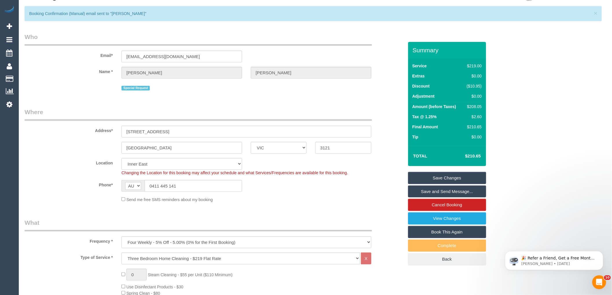
scroll to position [0, 0]
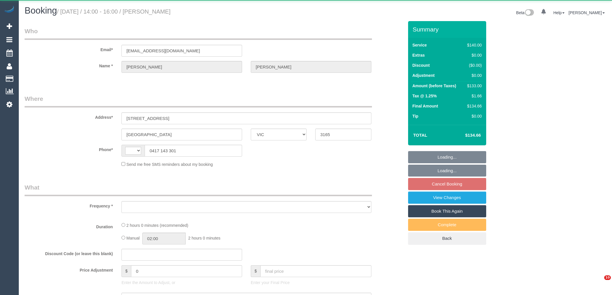
select select "VIC"
select select "string:AU"
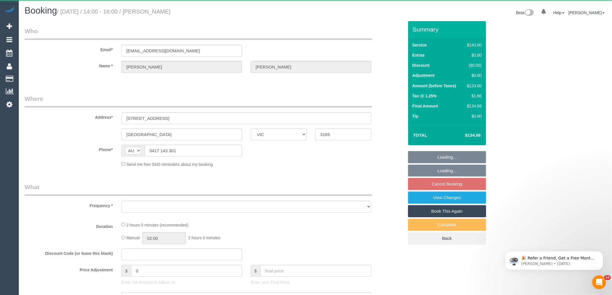
select select "string:stripe-pm_1R8a982GScqysDRVPZd2TVcD"
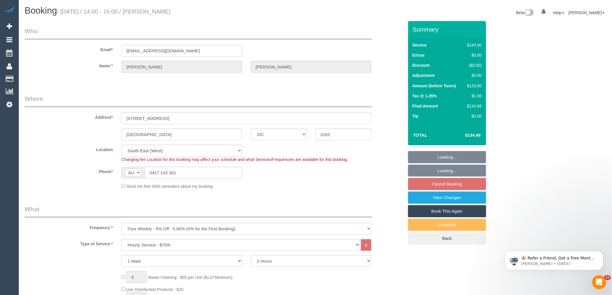
select select "object:699"
select select "number:28"
select select "number:14"
select select "number:19"
select select "number:24"
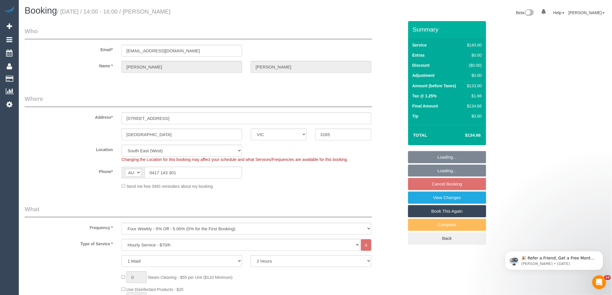
select select "number:34"
select select "number:12"
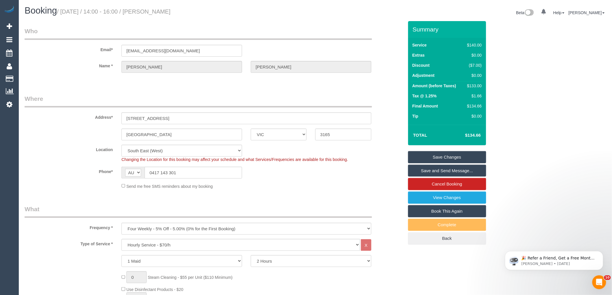
drag, startPoint x: 181, startPoint y: 11, endPoint x: 149, endPoint y: 10, distance: 32.7
click at [149, 10] on h1 "Booking / August 23, 2025 / 14:00 - 16:00 / Alex Korakis" at bounding box center [168, 11] width 287 height 10
copy small "Alex Korakis"
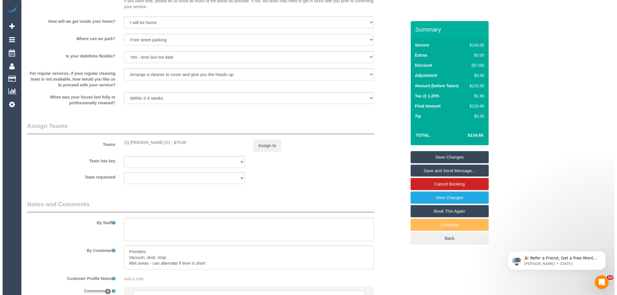
scroll to position [824, 0]
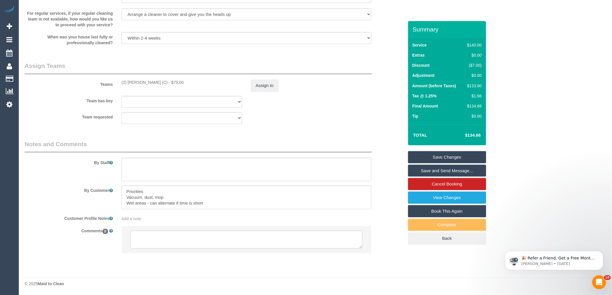
click at [140, 82] on div "(2) Priyanshi Patel (C) - $75.00" at bounding box center [182, 83] width 121 height 6
click at [139, 81] on div "(2) Priyanshi Patel (C) - $75.00" at bounding box center [182, 83] width 121 height 6
copy div "Priyanshi"
click at [206, 80] on div "(2) Priyanshi Patel (C) - $75.00" at bounding box center [182, 83] width 121 height 6
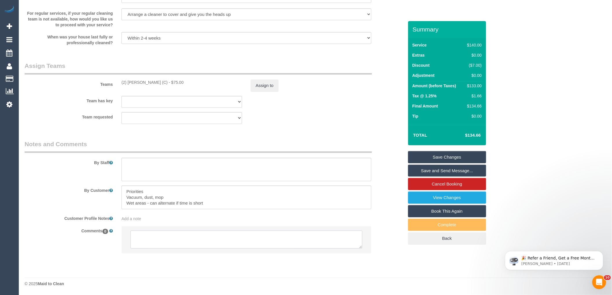
click at [161, 242] on textarea at bounding box center [246, 240] width 232 height 18
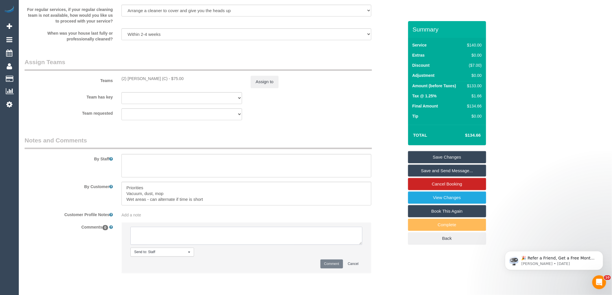
paste textarea "Priyanshi"
type textarea "Priyanshi U/A - review to make space for and SDC"
click at [333, 268] on button "Comment" at bounding box center [332, 264] width 23 height 9
click at [360, 113] on div "Team requested (2) Priyanshi Patel (C) (0) Office (1) Helen Trickett (FT) (1) J…" at bounding box center [214, 114] width 388 height 12
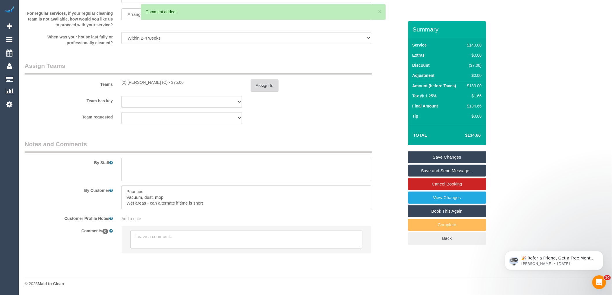
click at [260, 82] on button "Assign to" at bounding box center [265, 86] width 28 height 12
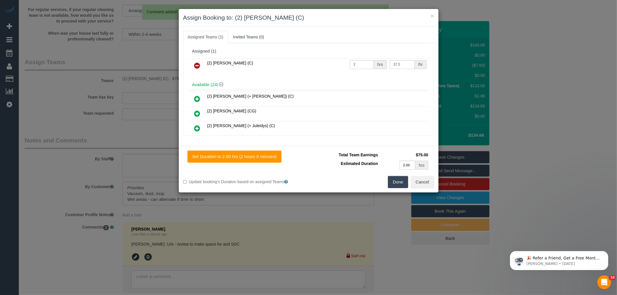
click at [197, 64] on icon at bounding box center [197, 65] width 6 height 7
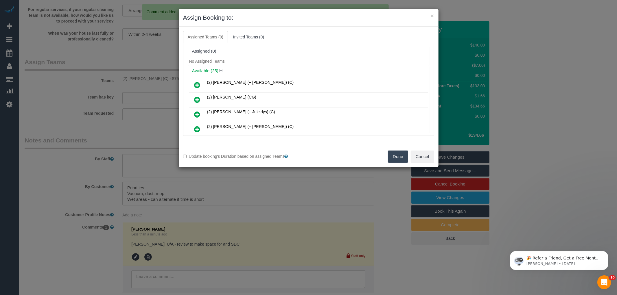
click at [297, 63] on div "No Assigned Teams" at bounding box center [309, 61] width 242 height 9
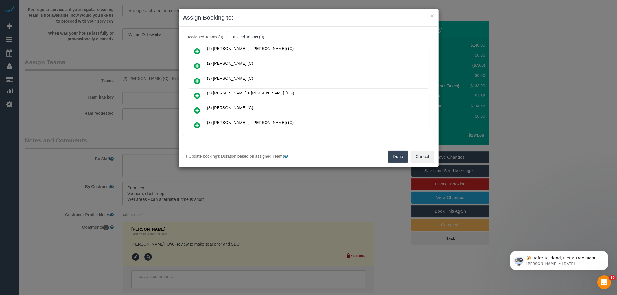
click at [197, 92] on icon at bounding box center [197, 95] width 6 height 7
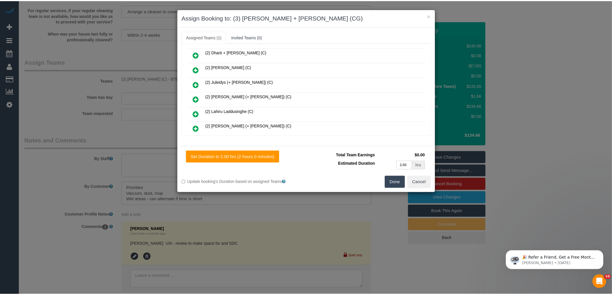
scroll to position [0, 0]
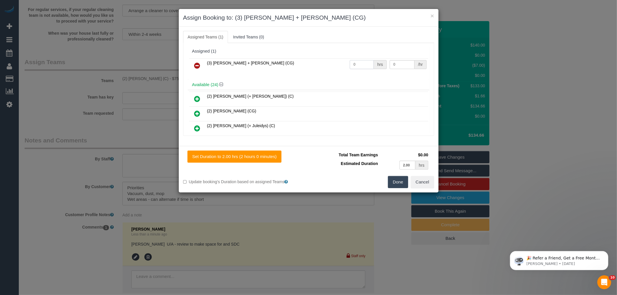
click at [364, 66] on input "0" at bounding box center [362, 64] width 24 height 9
type input "2"
click at [403, 66] on input "0" at bounding box center [402, 64] width 25 height 9
type input "38.5"
click at [392, 182] on button "Done" at bounding box center [398, 182] width 20 height 12
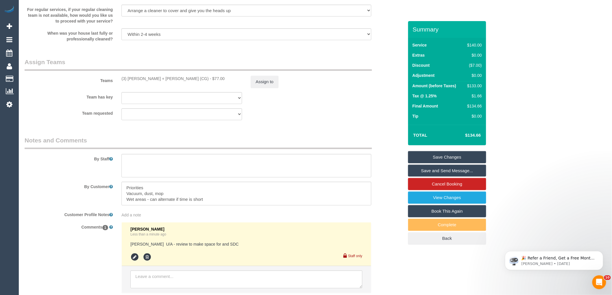
click at [392, 181] on div "× Assign Booking to: (3) Bansari + Bhavesh (CG) Assigned Teams (1) Invited Team…" at bounding box center [306, 147] width 612 height 295
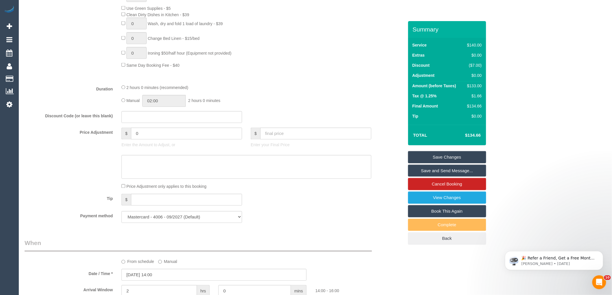
scroll to position [374, 0]
click at [156, 105] on input "02:00" at bounding box center [163, 101] width 43 height 12
type input "01:00"
click at [160, 121] on li "01:00" at bounding box center [158, 121] width 26 height 8
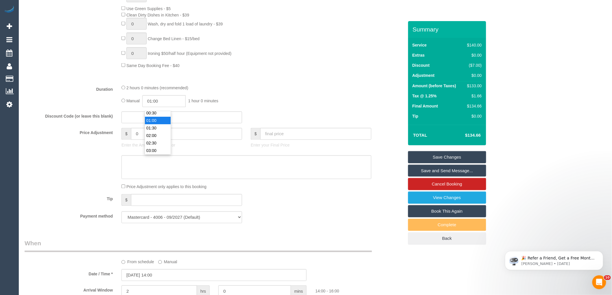
click at [312, 80] on div at bounding box center [246, 80] width 259 height 0
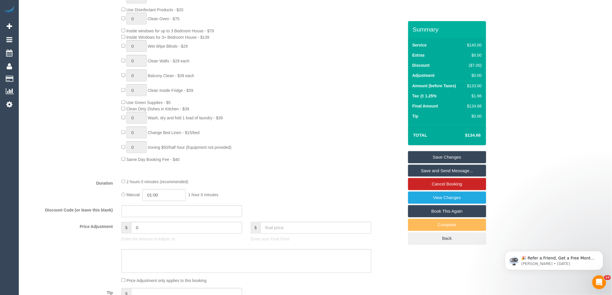
scroll to position [278, 0]
click at [460, 154] on link "Save Changes" at bounding box center [447, 157] width 78 height 12
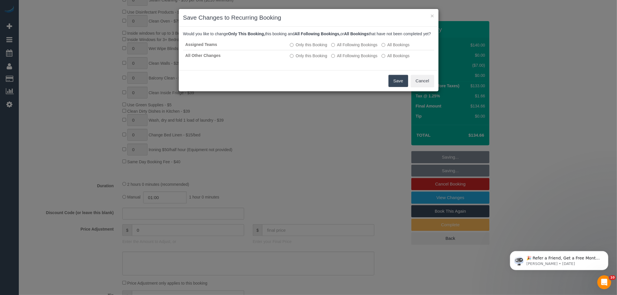
click at [395, 85] on button "Save" at bounding box center [399, 81] width 20 height 12
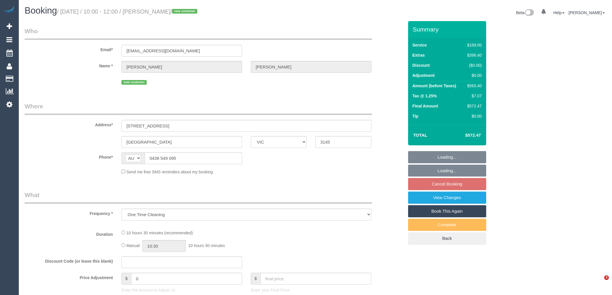
select select "VIC"
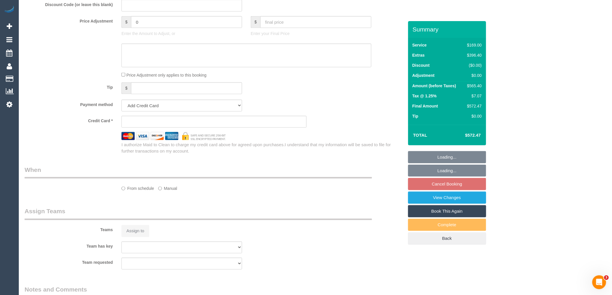
select select "string:stripe-pm_1RoIyd2GScqysDRVtwm7Lt1a"
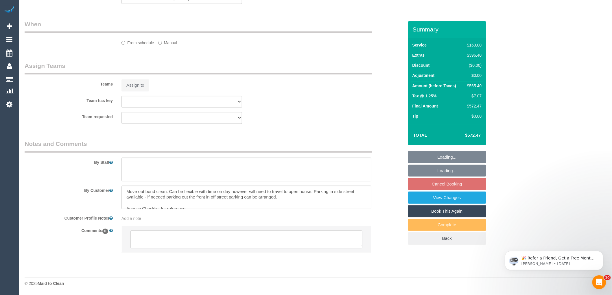
select select "number:28"
select select "number:14"
select select "number:19"
select select "number:24"
select select "number:26"
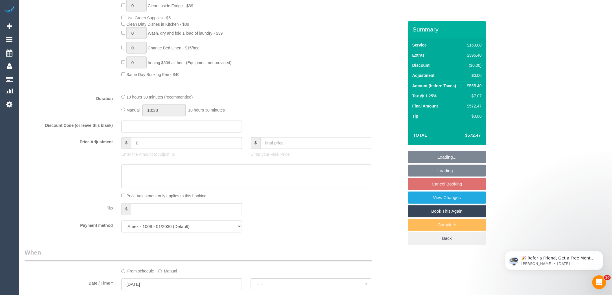
select select "object:1255"
select select "spot3"
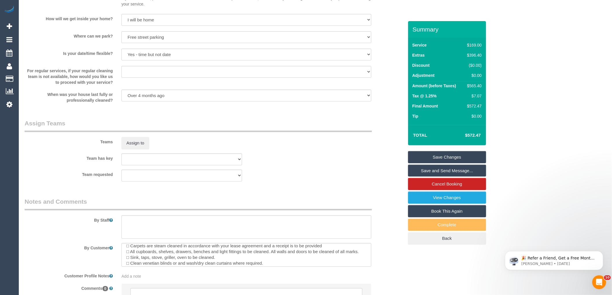
scroll to position [754, 0]
drag, startPoint x: 389, startPoint y: 245, endPoint x: 385, endPoint y: 244, distance: 4.5
click at [389, 239] on div "By Staff" at bounding box center [214, 219] width 388 height 42
click at [360, 207] on legend "Notes and Comments" at bounding box center [198, 204] width 347 height 13
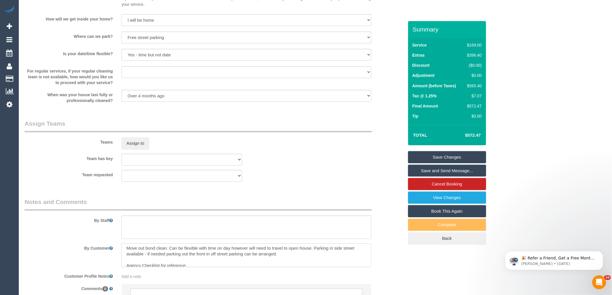
scroll to position [0, 0]
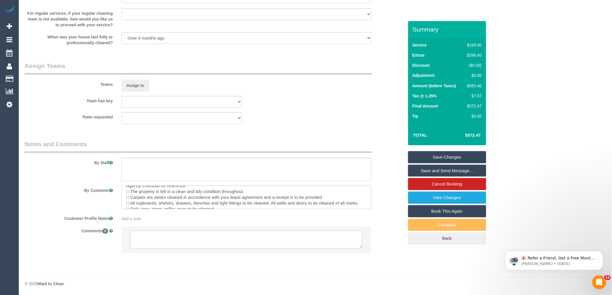
scroll to position [46, 0]
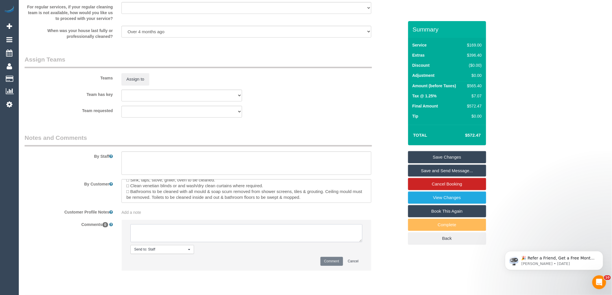
click at [178, 238] on textarea at bounding box center [246, 233] width 232 height 18
type textarea "Emailed steam cleaning areas"
click at [326, 266] on button "Comment" at bounding box center [332, 261] width 23 height 9
click at [365, 122] on fieldset "Assign Teams Teams Assign to Team has key (0) Office (1) Debbie Brodjanac (FT) …" at bounding box center [214, 88] width 379 height 67
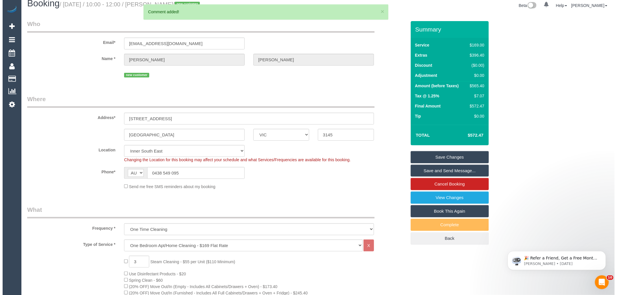
scroll to position [0, 0]
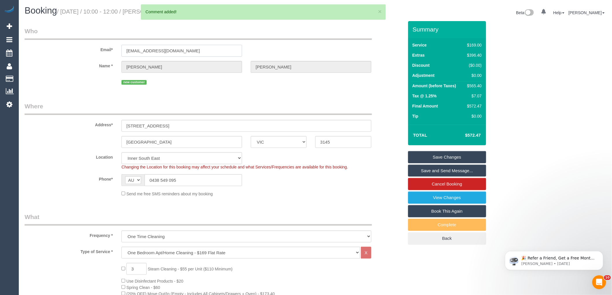
click at [159, 53] on input "nathanpnoblet@gmail.com" at bounding box center [182, 51] width 121 height 12
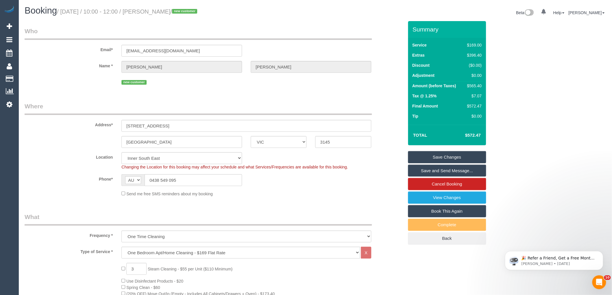
click at [311, 182] on div "Phone* AF AL DZ AD AO AI AQ AG AR AM AW AU AT AZ BS BH BD BB BY BE BZ BJ BM BT …" at bounding box center [214, 180] width 388 height 12
click at [443, 159] on link "Save Changes" at bounding box center [447, 157] width 78 height 12
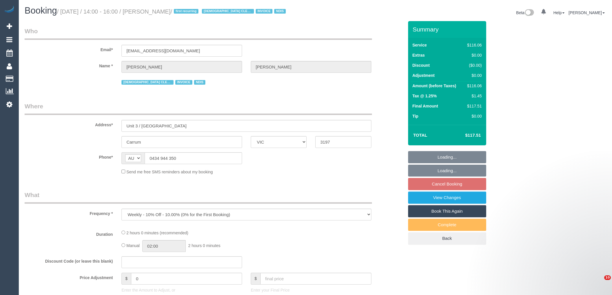
select select "VIC"
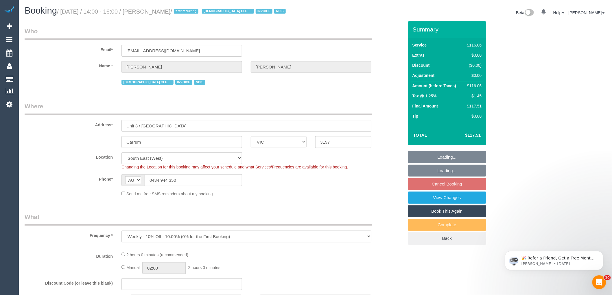
select select "number:28"
select select "number:14"
select select "number:19"
select select "number:36"
select select "number:33"
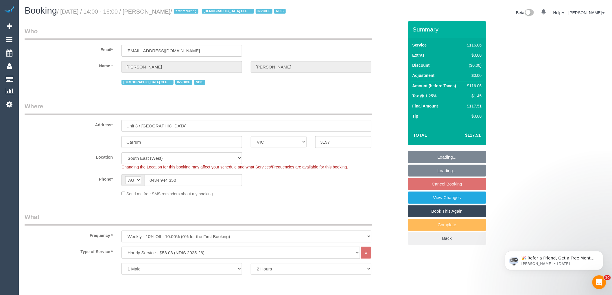
select select "object:1272"
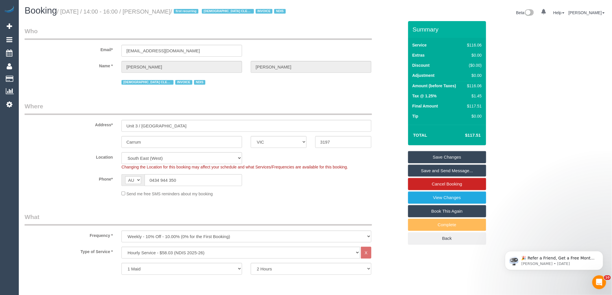
click at [35, 183] on div "Phone* AF AL DZ AD AO AI AQ AG AR AM AW AU AT AZ BS BH BD BB BY BE BZ BJ BM BT …" at bounding box center [214, 180] width 388 height 12
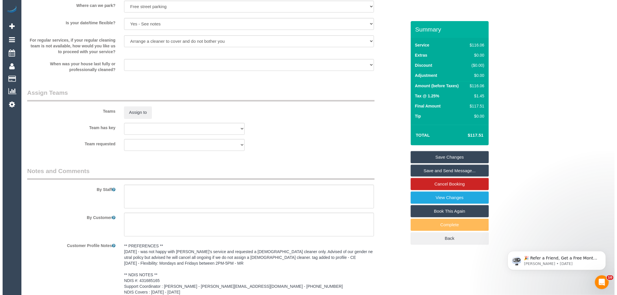
scroll to position [532, 0]
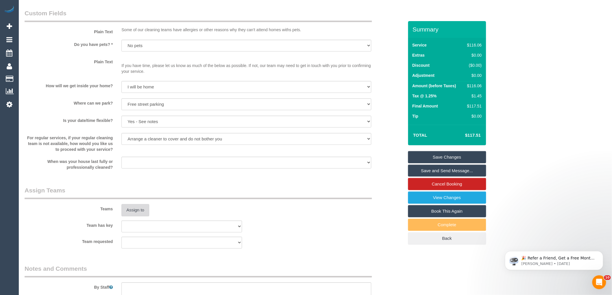
click at [141, 210] on button "Assign to" at bounding box center [136, 210] width 28 height 12
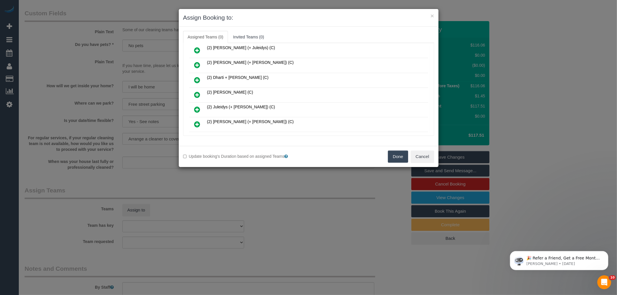
scroll to position [96, 0]
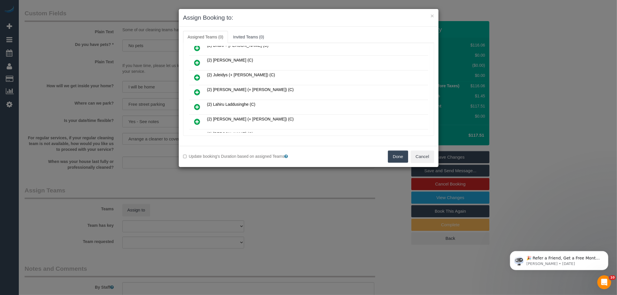
click at [198, 133] on div "Assigned (0) No Assigned Teams Available (24) (2) Barbara (+ Paul) (C) (2) Chem…" at bounding box center [308, 89] width 251 height 93
click at [198, 133] on icon at bounding box center [197, 136] width 6 height 7
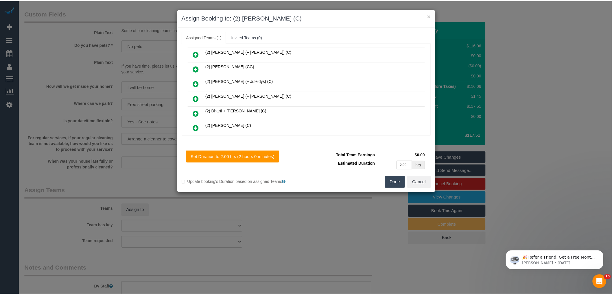
scroll to position [0, 0]
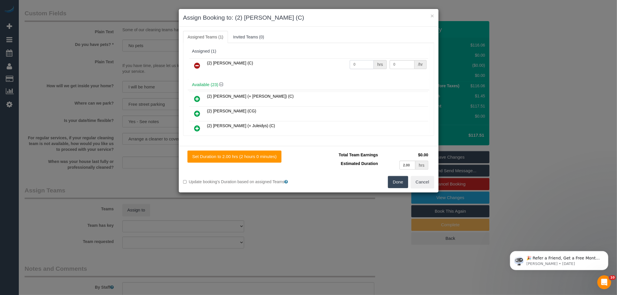
click at [364, 65] on input "0" at bounding box center [362, 64] width 24 height 9
type input "2"
click at [404, 62] on input "0" at bounding box center [402, 64] width 25 height 9
type input "37.5"
click at [400, 183] on button "Done" at bounding box center [398, 182] width 20 height 12
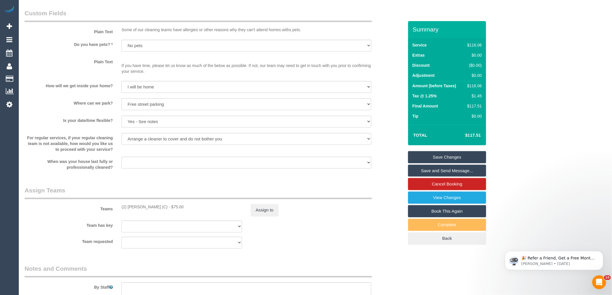
click at [385, 210] on div "× Assign Booking to: (2) Priyanshi Patel (C) Assigned Teams (1) Invited Teams (…" at bounding box center [306, 147] width 612 height 295
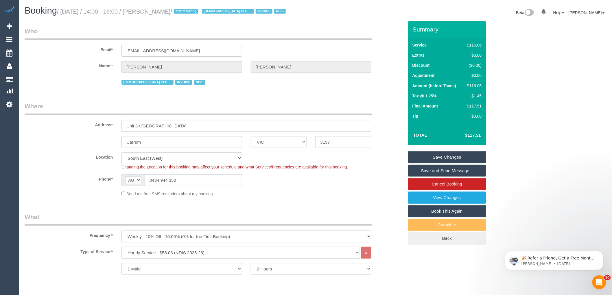
click at [429, 157] on link "Save Changes" at bounding box center [447, 157] width 78 height 12
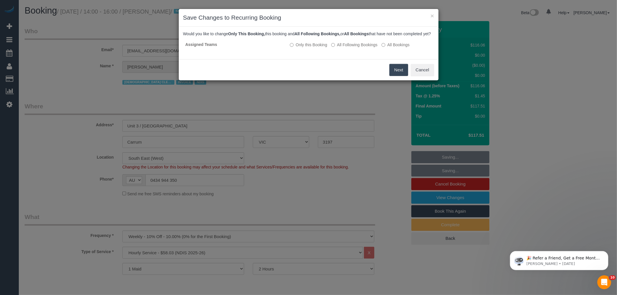
click at [394, 76] on button "Next" at bounding box center [398, 70] width 19 height 12
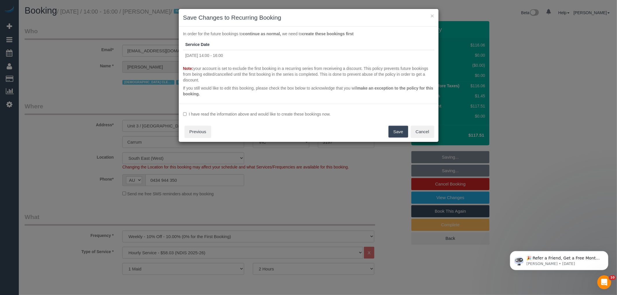
click at [238, 113] on label "I have read the information above and would like to create these bookings now." at bounding box center [308, 114] width 251 height 6
click at [406, 130] on button "Save" at bounding box center [399, 132] width 20 height 12
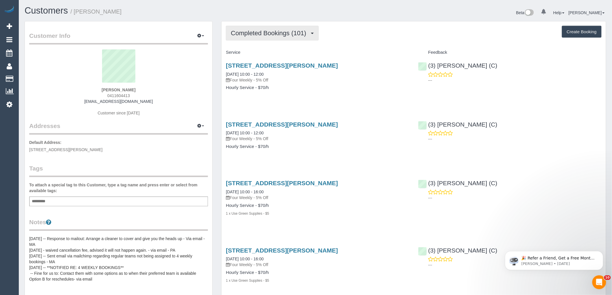
click at [291, 33] on span "Completed Bookings (101)" at bounding box center [270, 33] width 78 height 7
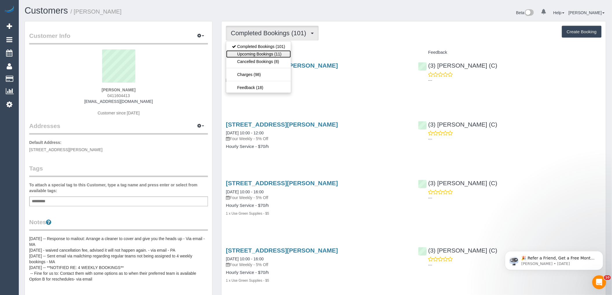
click at [273, 54] on link "Upcoming Bookings (11)" at bounding box center [258, 54] width 65 height 8
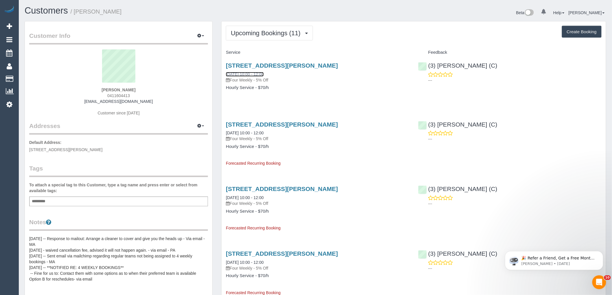
click at [260, 72] on link "[DATE] 10:00 - 12:00" at bounding box center [245, 74] width 38 height 5
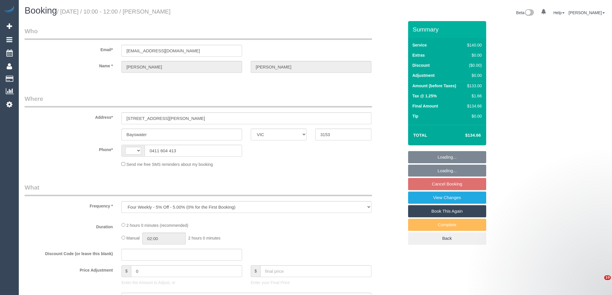
select select "VIC"
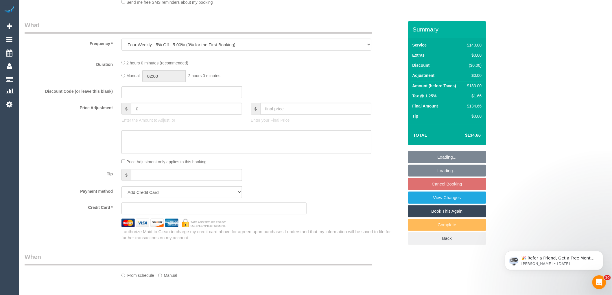
select select "string:stripe-card_1CQbH82GScqysDRVHSMhP1Tb"
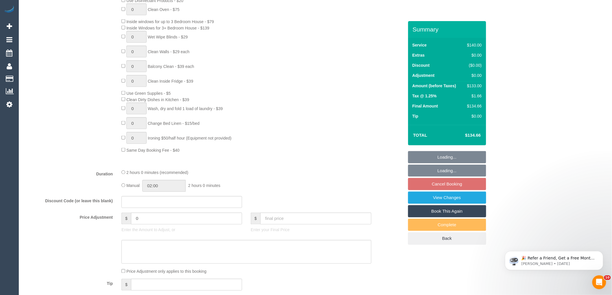
select select "object:699"
select select "string:AU"
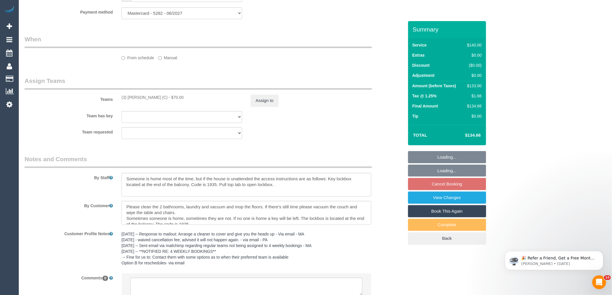
select select "number:28"
select select "number:16"
select select "number:18"
select select "number:24"
select select "number:34"
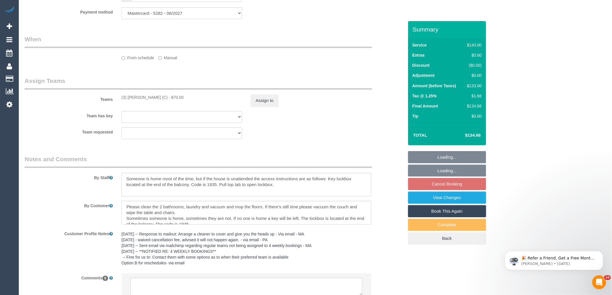
select select "number:13"
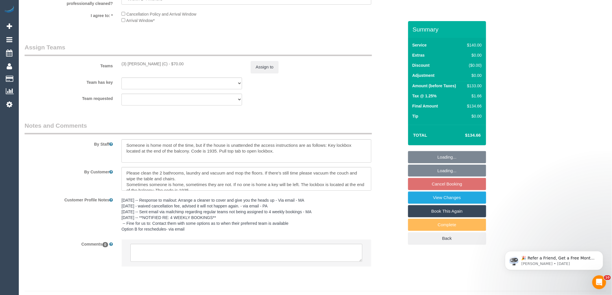
select select "spot3"
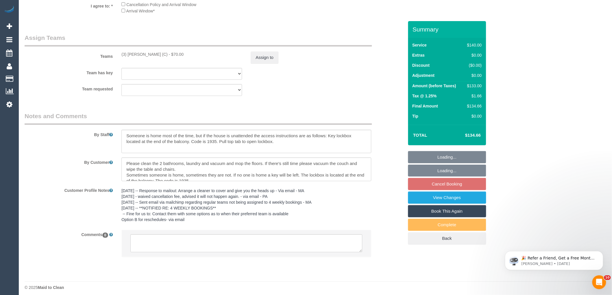
scroll to position [846, 0]
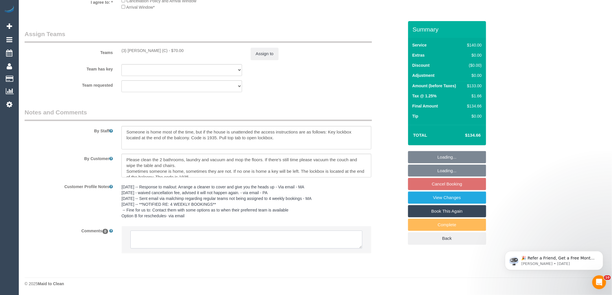
click at [164, 241] on textarea at bounding box center [246, 240] width 232 height 18
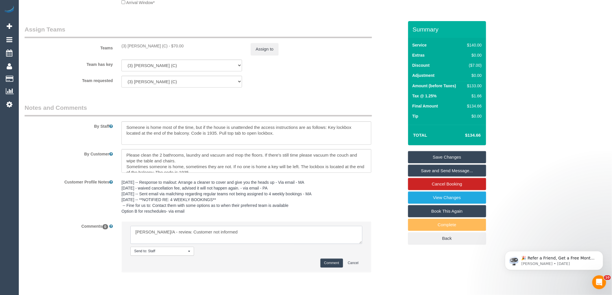
type textarea "Anjana U/A - review. Customer not informed"
click at [327, 268] on button "Comment" at bounding box center [332, 263] width 23 height 9
click at [330, 115] on legend "Notes and Comments" at bounding box center [198, 110] width 347 height 13
click at [269, 54] on button "Assign to" at bounding box center [265, 49] width 28 height 12
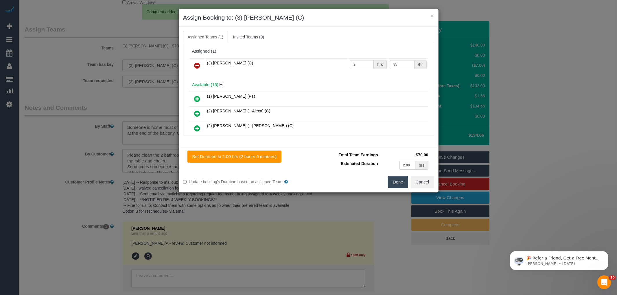
click at [195, 66] on icon at bounding box center [197, 65] width 6 height 7
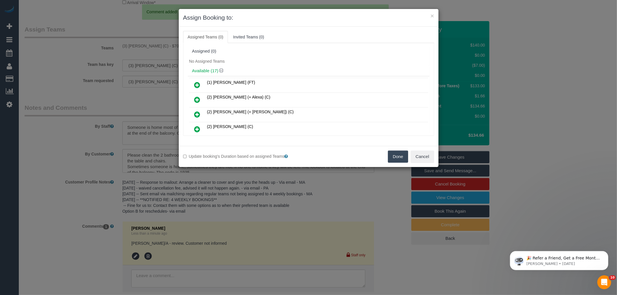
click at [393, 157] on button "Done" at bounding box center [398, 157] width 20 height 12
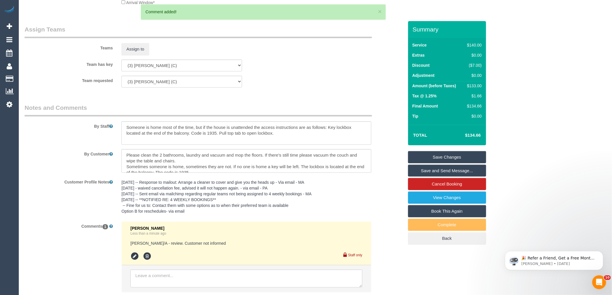
click at [391, 194] on div "× Assign Booking to: Assigned Teams (0) Invited Teams (0) Assigned (0) No Assig…" at bounding box center [306, 147] width 612 height 295
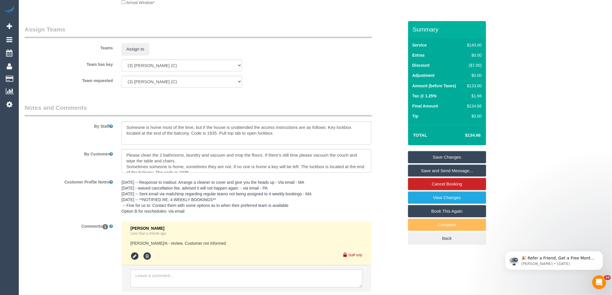
click at [452, 157] on link "Save Changes" at bounding box center [447, 157] width 78 height 12
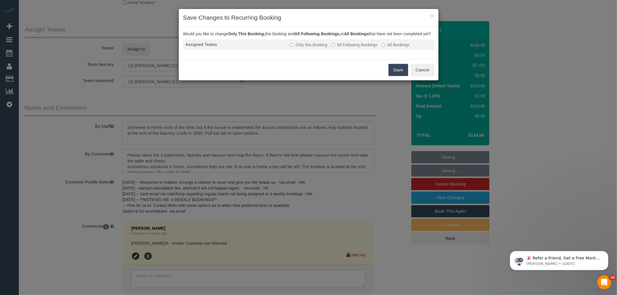
click at [360, 48] on label "All Following Bookings" at bounding box center [354, 45] width 46 height 6
click at [395, 74] on button "Save" at bounding box center [399, 70] width 20 height 12
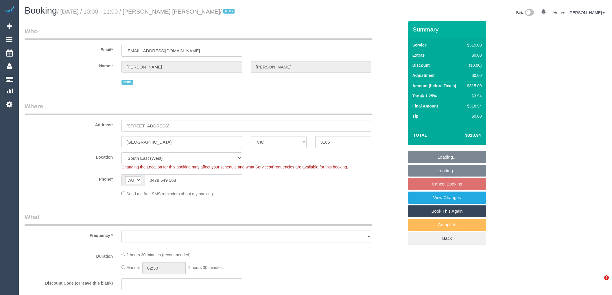
select select "VIC"
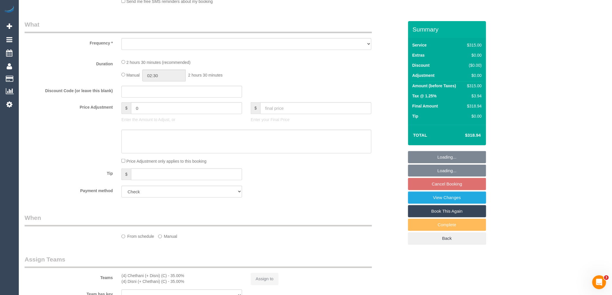
select select "object:611"
select select "2"
select select "150"
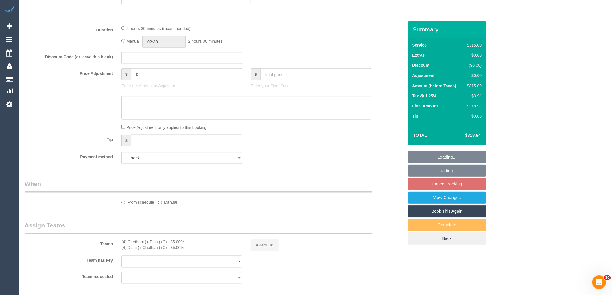
select select "object:762"
select select "number:28"
select select "number:14"
select select "number:19"
select select "number:25"
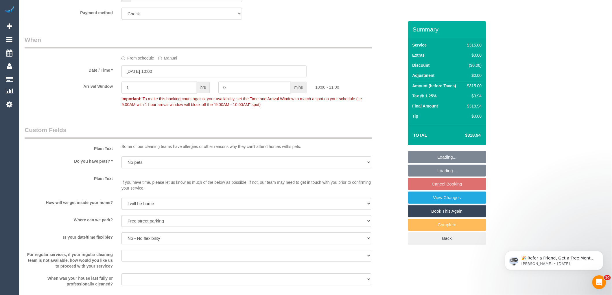
scroll to position [418, 0]
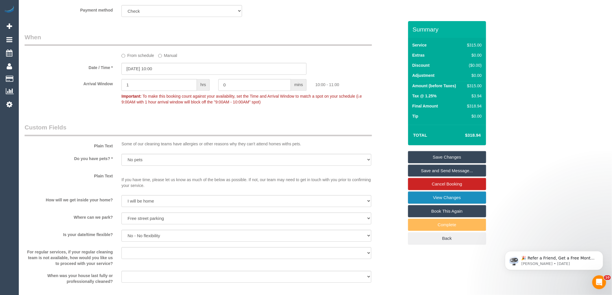
click at [437, 198] on link "View Changes" at bounding box center [447, 198] width 78 height 12
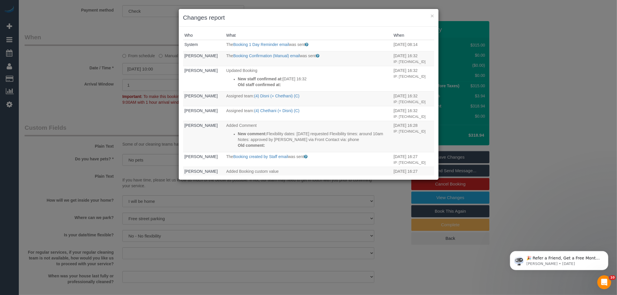
click at [350, 18] on h3 "Changes report" at bounding box center [308, 17] width 251 height 9
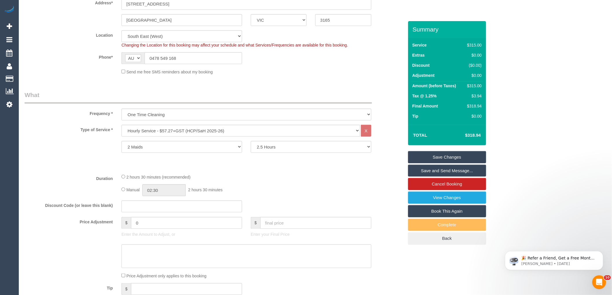
scroll to position [0, 0]
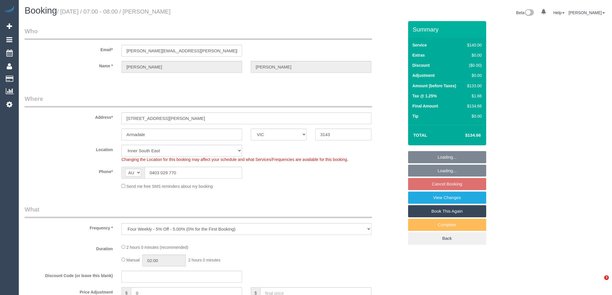
select select "VIC"
select select "string:stripe-pm_1Qt2Fd2GScqysDRVQV0XhRlA"
select select "spot1"
select select "number:28"
select select "number:14"
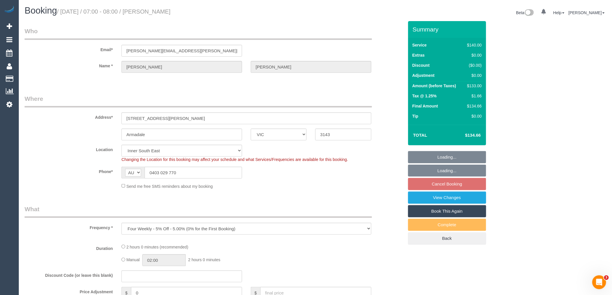
select select "number:19"
select select "number:25"
select select "number:34"
select select "number:12"
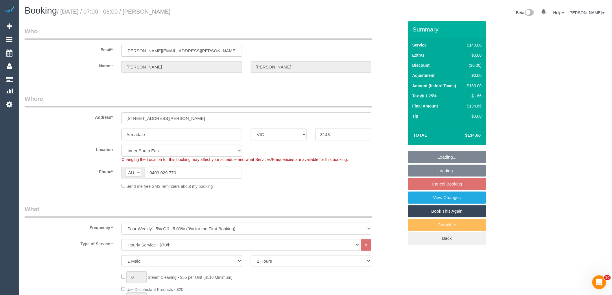
select select "object:1415"
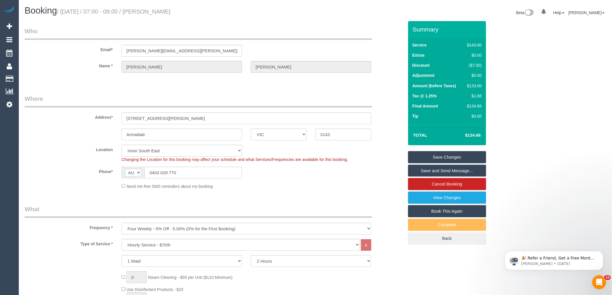
drag, startPoint x: 171, startPoint y: 11, endPoint x: 148, endPoint y: 10, distance: 22.9
click at [148, 10] on h1 "Booking / [DATE] / 07:00 - 08:00 / [PERSON_NAME]" at bounding box center [168, 11] width 287 height 10
click at [289, 184] on div "Send me free SMS reminders about my booking" at bounding box center [246, 186] width 259 height 6
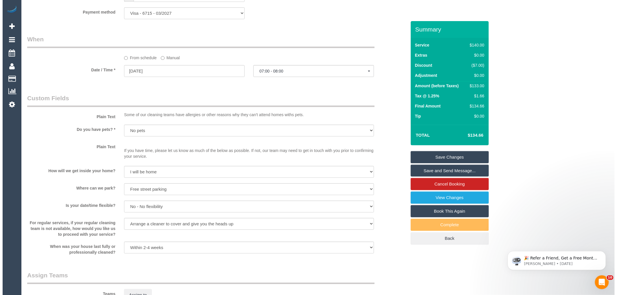
scroll to position [707, 0]
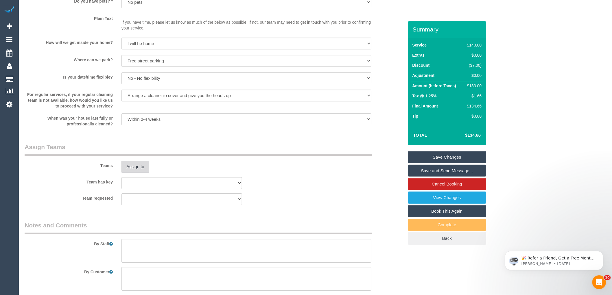
click at [136, 169] on button "Assign to" at bounding box center [136, 167] width 28 height 12
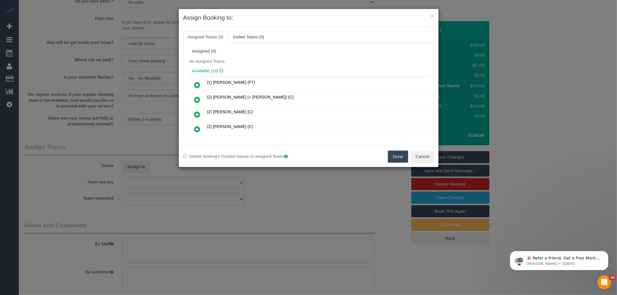
click at [263, 51] on div "Assigned (0)" at bounding box center [308, 51] width 233 height 5
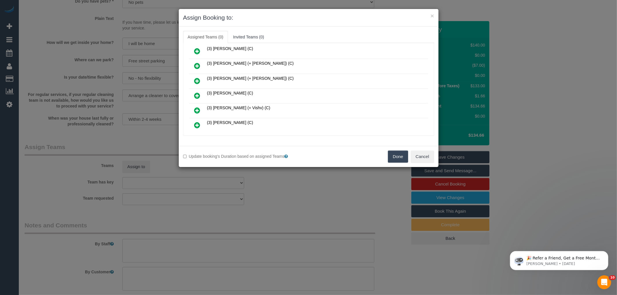
click at [194, 122] on icon at bounding box center [197, 125] width 6 height 7
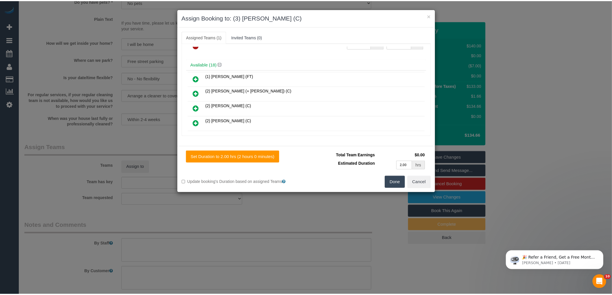
scroll to position [0, 0]
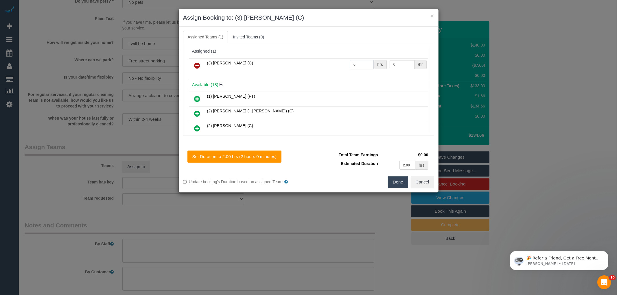
click at [363, 61] on input "0" at bounding box center [362, 64] width 24 height 9
type input "2"
click at [397, 63] on input "0" at bounding box center [402, 64] width 25 height 9
type input "35"
click at [396, 184] on button "Done" at bounding box center [398, 182] width 20 height 12
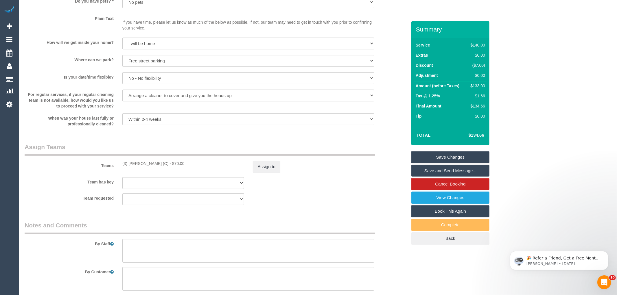
click at [386, 192] on div "× Assign Booking to: (3) Manula Wimalasooriya (C) Assigned Teams (1) Invited Te…" at bounding box center [308, 147] width 617 height 295
click at [435, 155] on link "Save Changes" at bounding box center [447, 157] width 78 height 12
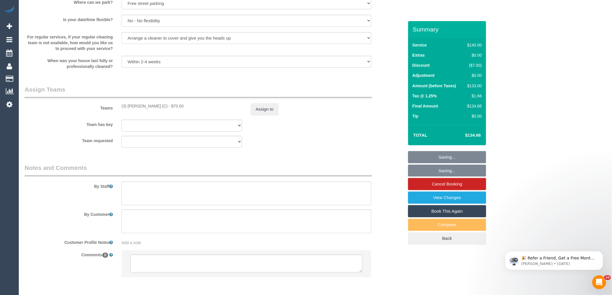
scroll to position [792, 0]
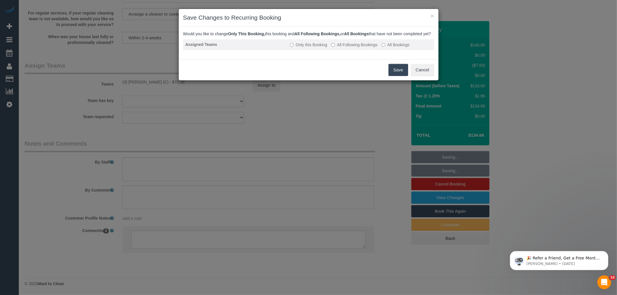
click at [362, 48] on label "All Following Bookings" at bounding box center [354, 45] width 46 height 6
click at [396, 76] on button "Save" at bounding box center [399, 70] width 20 height 12
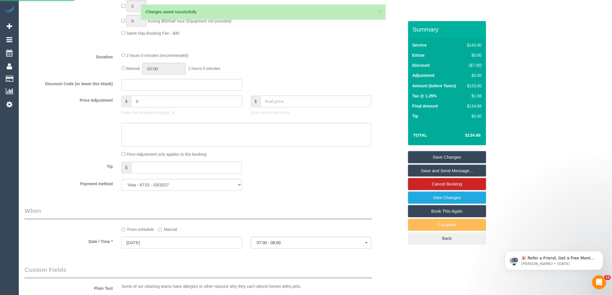
scroll to position [380, 0]
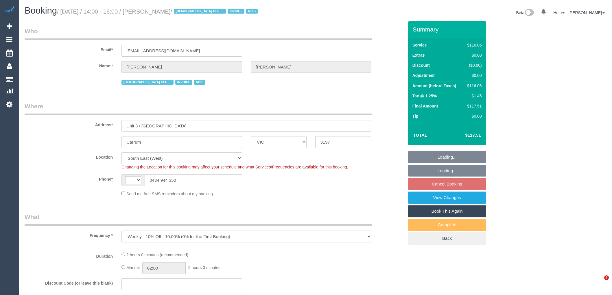
select select "VIC"
select select "object:735"
select select "string:AU"
select select "number:28"
select select "number:14"
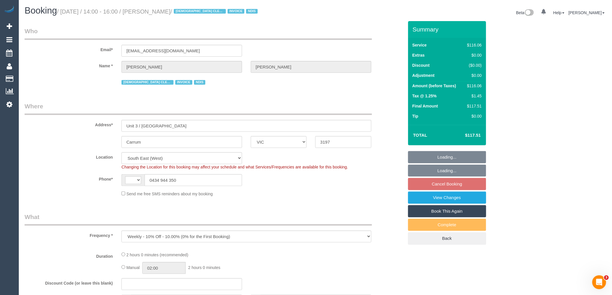
select select "number:19"
select select "number:36"
select select "number:33"
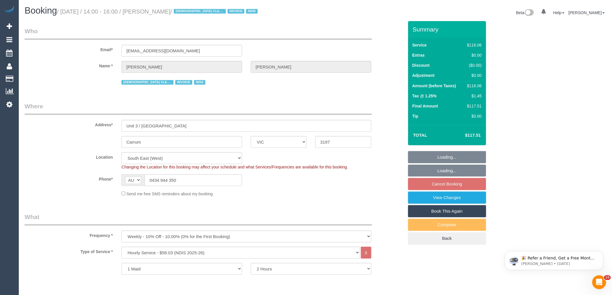
click at [89, 108] on legend "Where" at bounding box center [198, 108] width 347 height 13
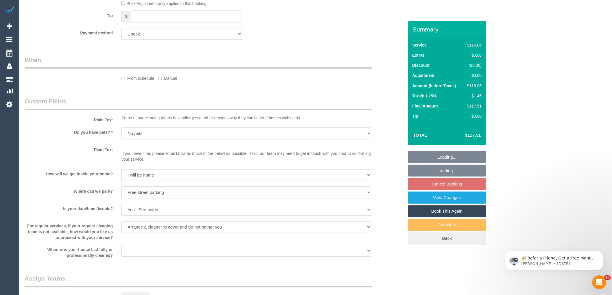
select select "spot5"
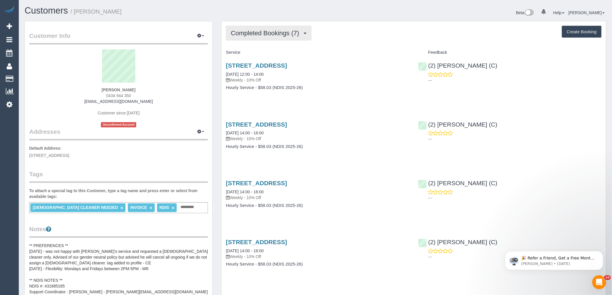
click at [244, 34] on span "Completed Bookings (7)" at bounding box center [266, 33] width 71 height 7
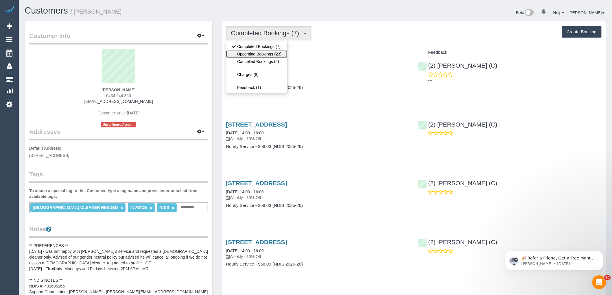
click at [243, 53] on link "Upcoming Bookings (23)" at bounding box center [256, 54] width 61 height 8
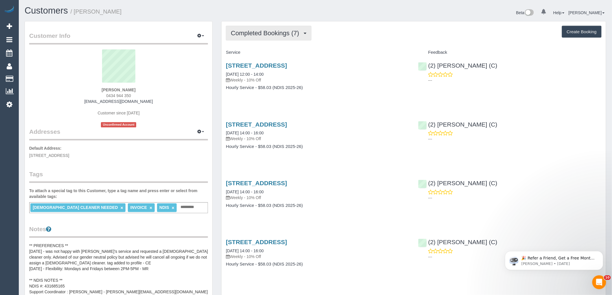
click at [267, 29] on button "Completed Bookings (7)" at bounding box center [269, 33] width 86 height 15
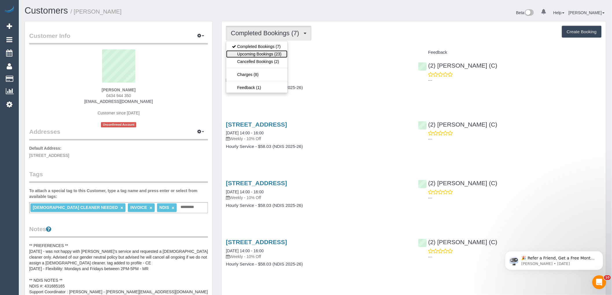
click at [250, 55] on link "Upcoming Bookings (23)" at bounding box center [256, 54] width 61 height 8
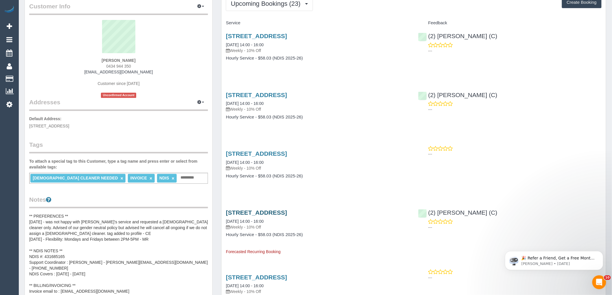
scroll to position [64, 0]
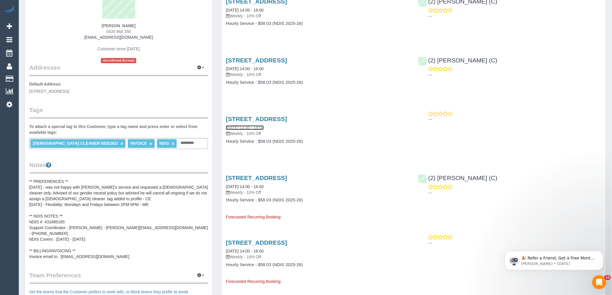
click at [264, 126] on link "30/08/2025 14:00 - 16:00" at bounding box center [245, 128] width 38 height 5
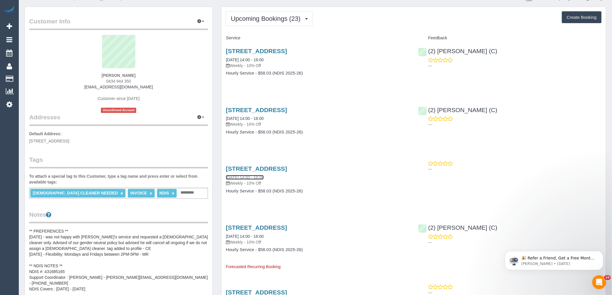
scroll to position [0, 0]
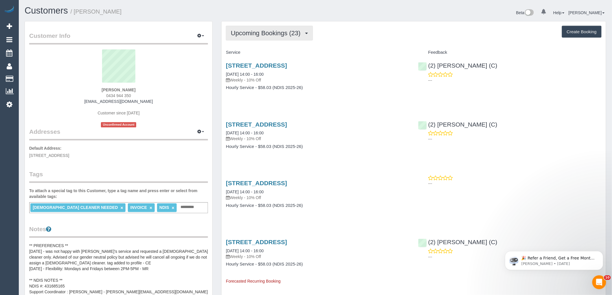
click at [267, 31] on span "Upcoming Bookings (23)" at bounding box center [267, 33] width 73 height 7
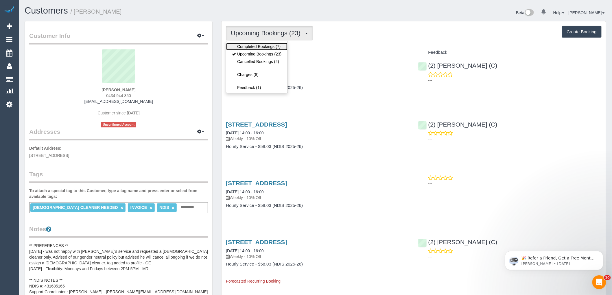
click at [250, 46] on link "Completed Bookings (7)" at bounding box center [256, 47] width 61 height 8
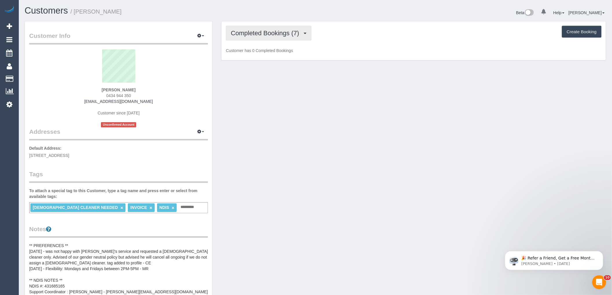
click at [253, 36] on span "Completed Bookings (7)" at bounding box center [266, 33] width 71 height 7
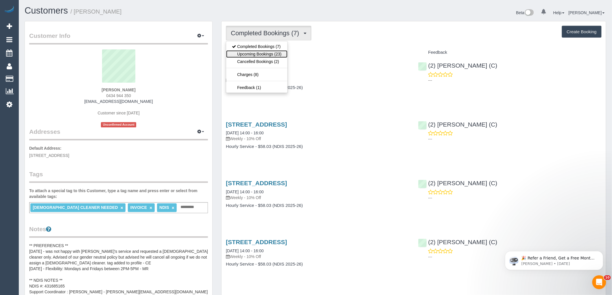
click at [253, 53] on link "Upcoming Bookings (23)" at bounding box center [256, 54] width 61 height 8
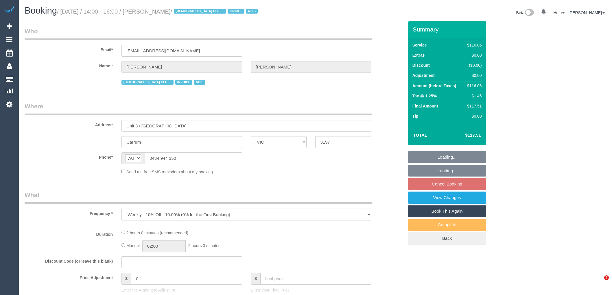
select select "VIC"
select select "number:28"
select select "number:14"
select select "number:19"
select select "number:36"
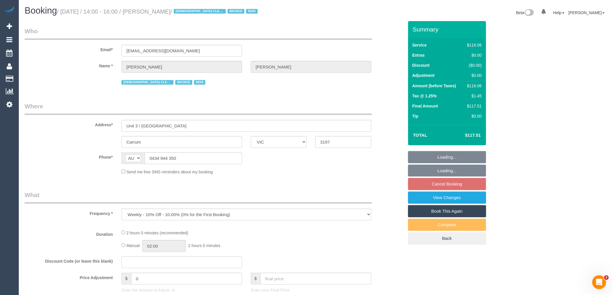
select select "number:33"
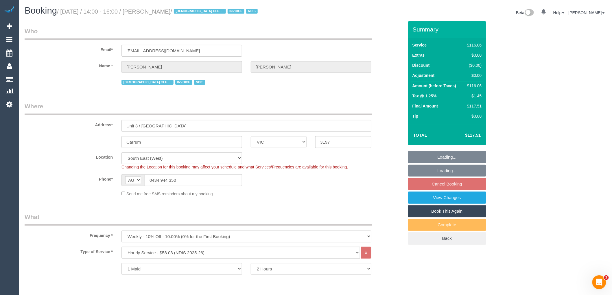
select select "object:735"
select select "spot5"
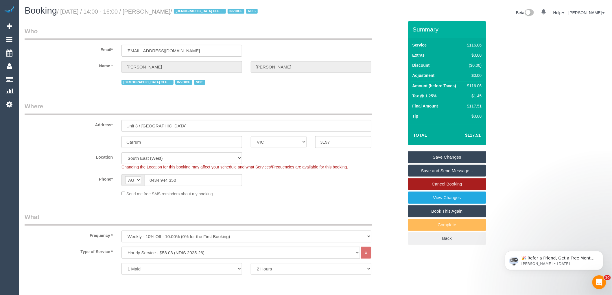
click at [449, 183] on link "Cancel Booking" at bounding box center [447, 184] width 78 height 12
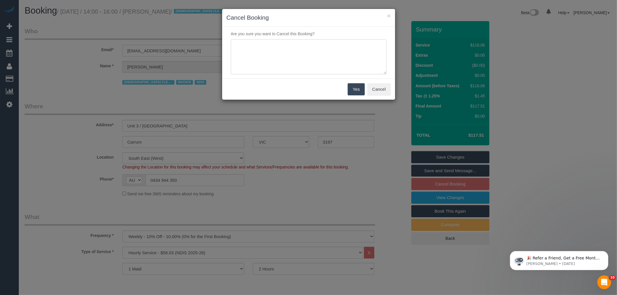
click at [319, 51] on textarea at bounding box center [309, 56] width 156 height 35
type textarea "created in error - cancelling LB"
click at [348, 86] on button "Yes" at bounding box center [356, 89] width 17 height 12
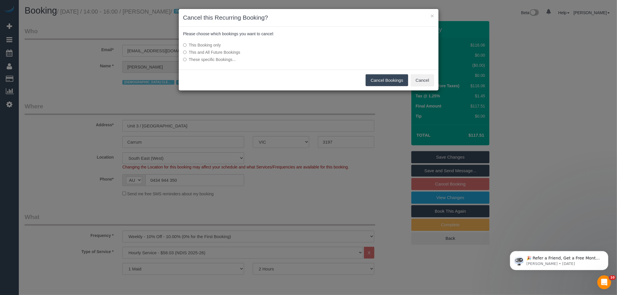
click at [226, 52] on label "This and All Future Bookings" at bounding box center [265, 52] width 165 height 6
click at [395, 83] on button "Cancel Bookings" at bounding box center [387, 80] width 43 height 12
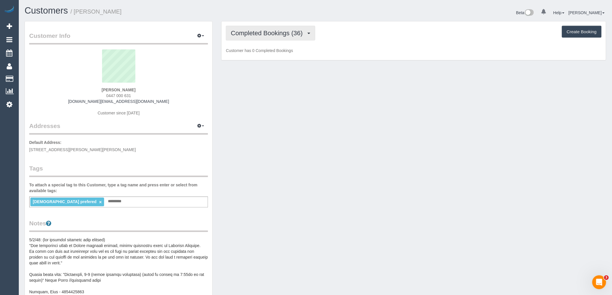
click at [290, 38] on button "Completed Bookings (36)" at bounding box center [270, 33] width 89 height 15
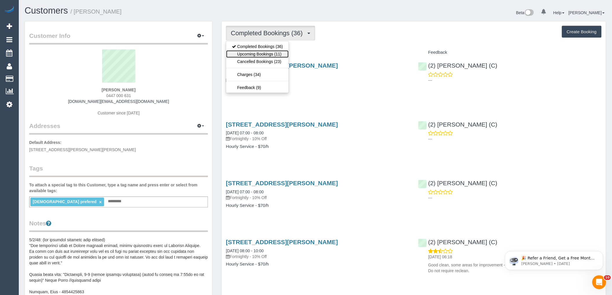
click at [264, 53] on link "Upcoming Bookings (11)" at bounding box center [257, 54] width 62 height 8
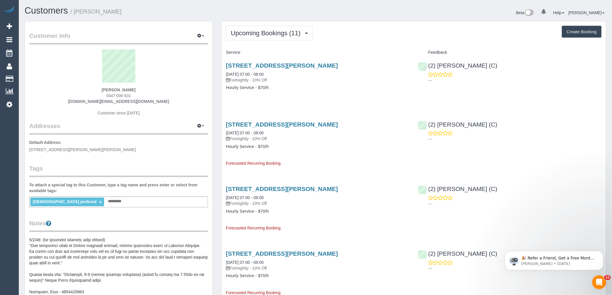
drag, startPoint x: 275, startPoint y: 90, endPoint x: 226, endPoint y: 51, distance: 62.4
drag, startPoint x: 139, startPoint y: 96, endPoint x: 102, endPoint y: 95, distance: 37.0
click at [102, 95] on div "[PERSON_NAME] 0447 000 631 [DOMAIN_NAME][EMAIL_ADDRESS][DOMAIN_NAME] Customer s…" at bounding box center [118, 85] width 179 height 72
copy span "0447 000 631"
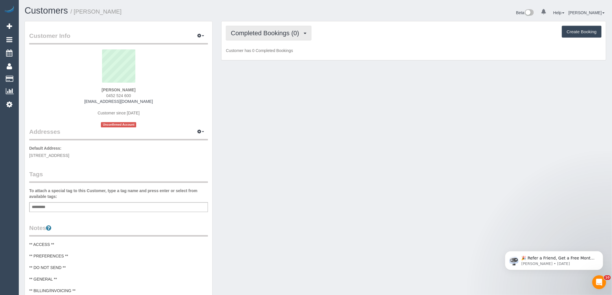
click at [283, 35] on span "Completed Bookings (0)" at bounding box center [266, 33] width 71 height 7
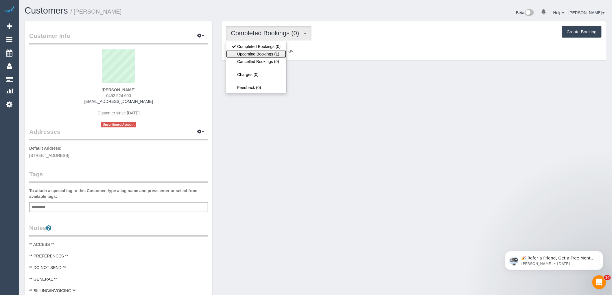
click at [266, 55] on link "Upcoming Bookings (1)" at bounding box center [256, 54] width 60 height 8
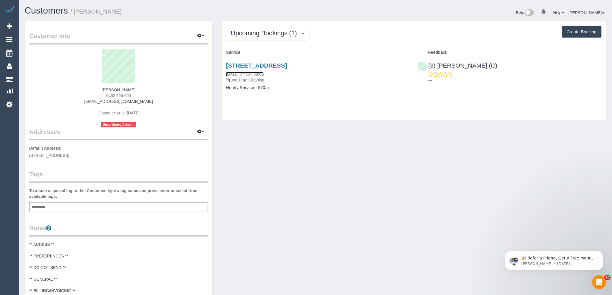
click at [246, 72] on link "[DATE] 07:00 - 08:00" at bounding box center [245, 74] width 38 height 5
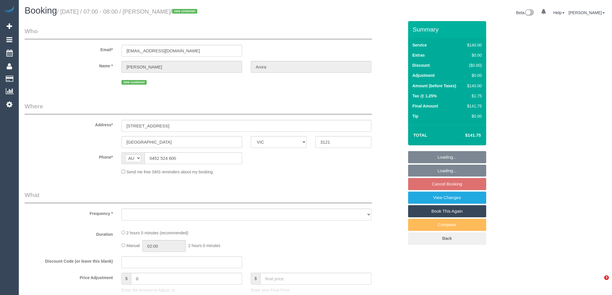
select select "VIC"
select select "object:725"
select select "string:stripe-pm_1Ry5j42GScqysDRVrYo0qZy3"
select select "number:28"
select select "number:14"
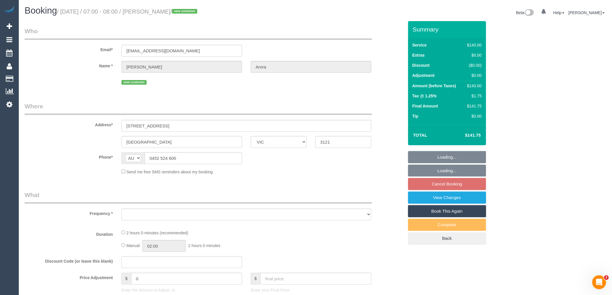
select select "number:19"
select select "number:25"
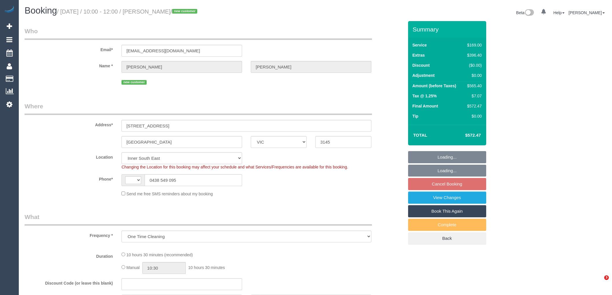
select select "VIC"
select select "object:312"
select select "string:AU"
select select "spot3"
select select "number:28"
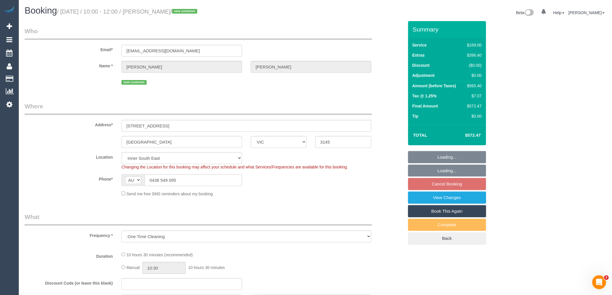
select select "number:14"
select select "number:19"
select select "number:24"
select select "number:26"
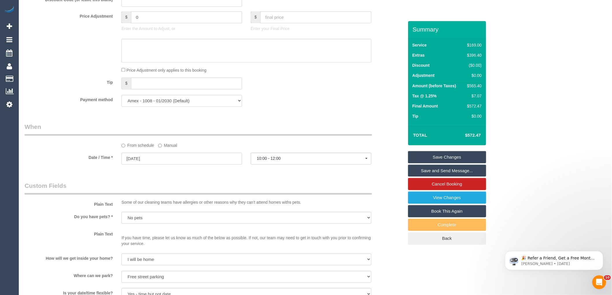
scroll to position [862, 0]
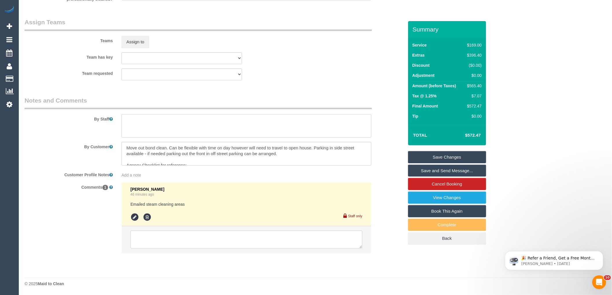
click at [176, 127] on textarea at bounding box center [247, 126] width 250 height 24
paste textarea "Bedroom and Lounge Room"
click at [137, 131] on textarea at bounding box center [247, 126] width 250 height 24
paste textarea "Yes, I can arrange for my parking space outside the front door to be available"
type textarea "Steam Cleaning of Bedroom and Lounge Room Yes, I can arrange for my parking spa…"
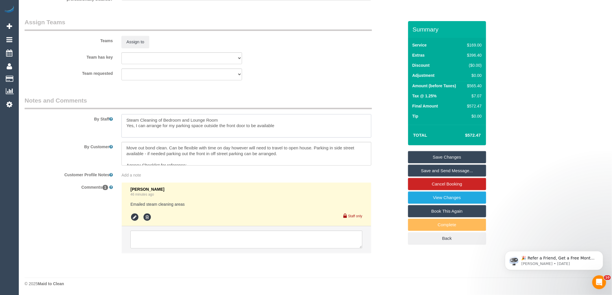
click at [156, 136] on textarea at bounding box center [247, 126] width 250 height 24
click at [287, 131] on textarea at bounding box center [247, 126] width 250 height 24
click at [190, 240] on textarea at bounding box center [246, 240] width 232 height 18
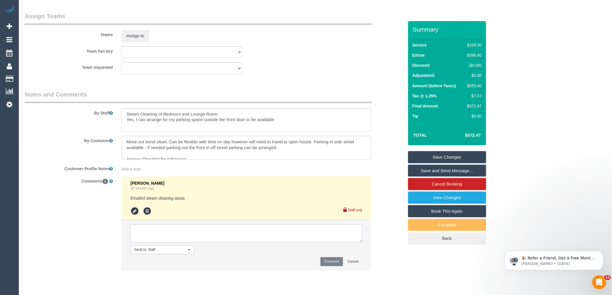
paste textarea "What rooms/areas of your home require steam cleaning? (Please note we have a $1…"
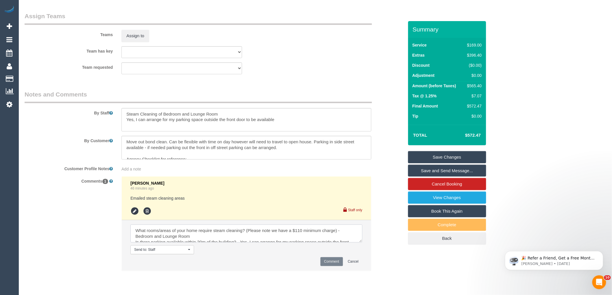
scroll to position [20, 0]
type textarea "What rooms/areas of your home require steam cleaning? (Please note we have a $1…"
click at [333, 266] on button "Comment" at bounding box center [332, 261] width 23 height 9
click at [381, 138] on sui-booking-comments "By Staff By Customer Customer Profile Notes Add a note Comments 1 Laura Butera …" at bounding box center [214, 183] width 379 height 187
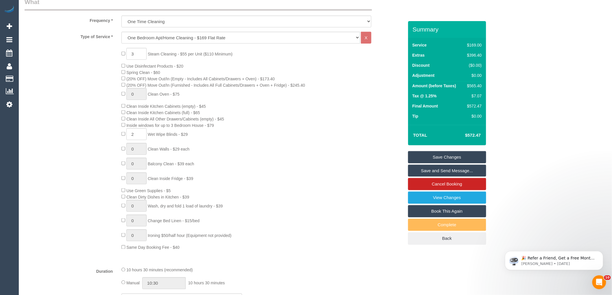
scroll to position [122, 0]
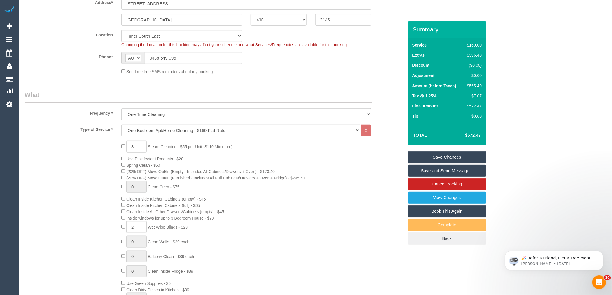
click at [77, 170] on div "3 Steam Cleaning - $55 per Unit ($110 Minimum) Use Disinfectant Products - $20 …" at bounding box center [214, 242] width 388 height 203
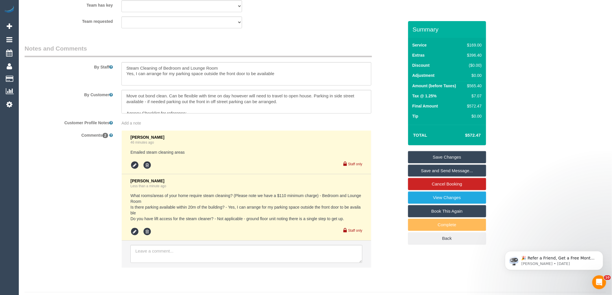
scroll to position [926, 0]
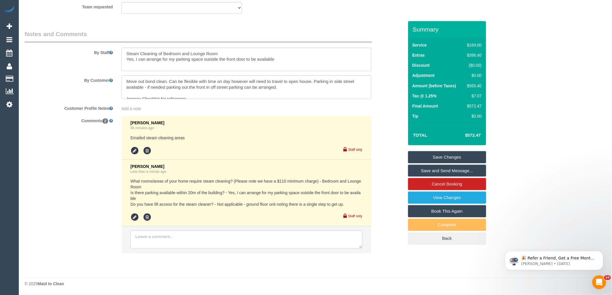
click at [383, 117] on sui-booking-comments "By Staff By Customer Customer Profile Notes Add a note Comments 2 Laura Butera …" at bounding box center [214, 145] width 379 height 230
click at [462, 157] on link "Save Changes" at bounding box center [447, 157] width 78 height 12
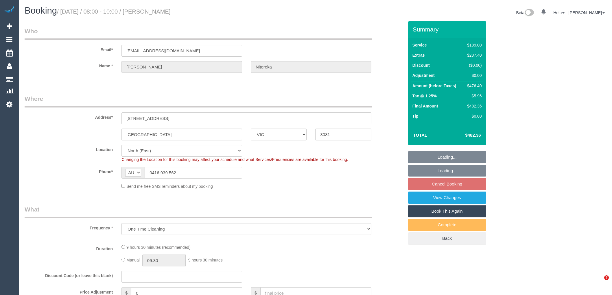
select select "VIC"
select select "object:696"
select select "string:stripe-pm_1Rujwq2GScqysDRVBbWKiNRr"
select select "number:28"
select select "number:14"
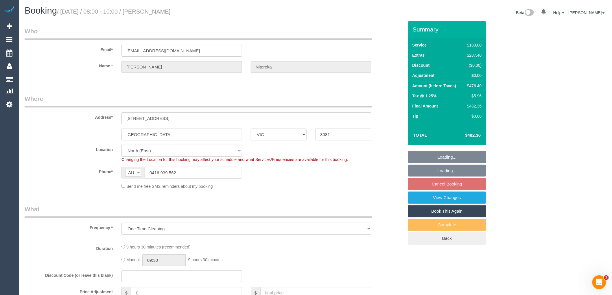
select select "number:19"
select select "number:22"
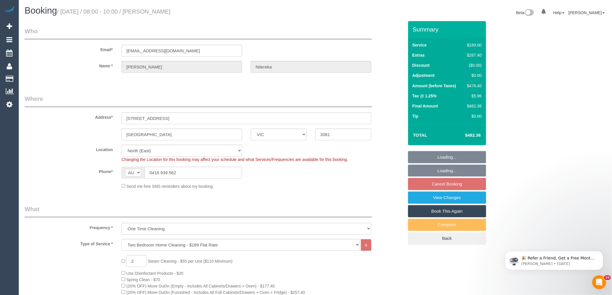
select select "spot2"
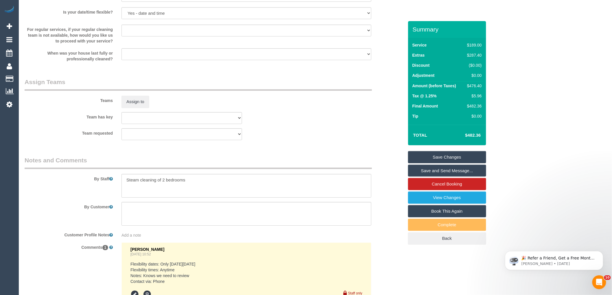
scroll to position [871, 0]
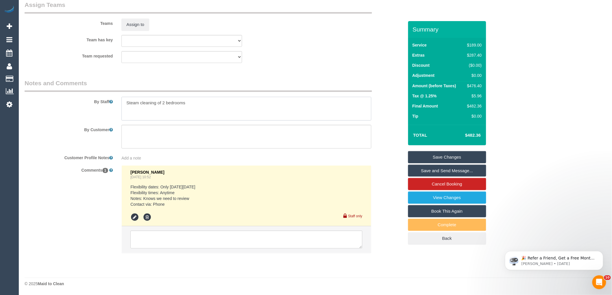
click at [218, 112] on textarea at bounding box center [247, 109] width 250 height 24
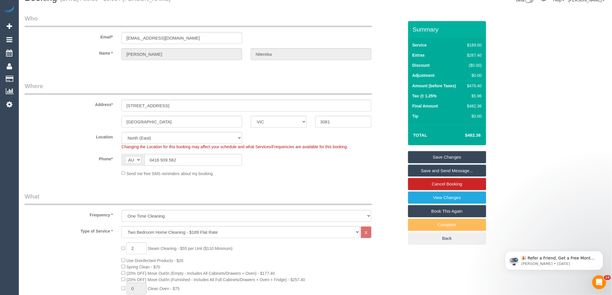
scroll to position [0, 0]
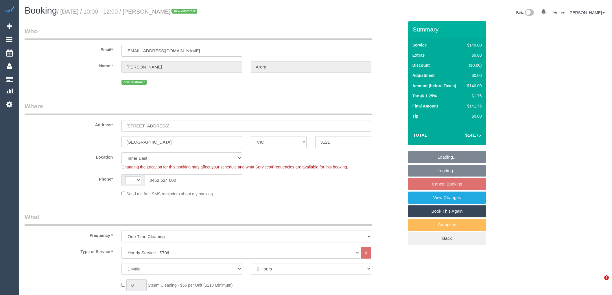
select select "VIC"
select select "object:1512"
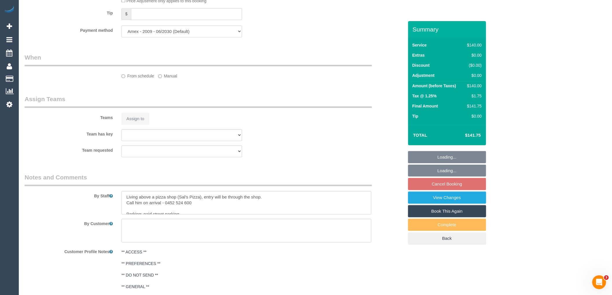
select select "string:AU"
select select "number:28"
select select "number:14"
select select "number:20"
select select "number:25"
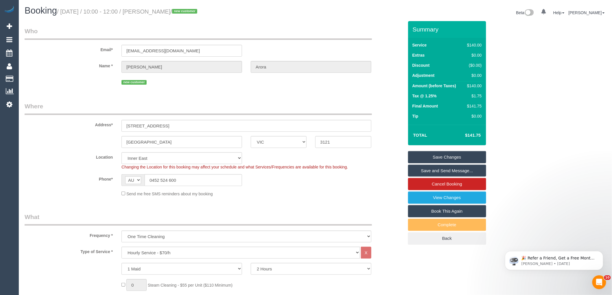
drag, startPoint x: 150, startPoint y: 12, endPoint x: 185, endPoint y: 14, distance: 35.9
click at [185, 14] on small "/ [DATE] / 10:00 - 12:00 / [PERSON_NAME] / new customer" at bounding box center [128, 11] width 142 height 6
copy small "[PERSON_NAME]"
click at [333, 196] on div "Send me free SMS reminders about my booking" at bounding box center [246, 194] width 259 height 6
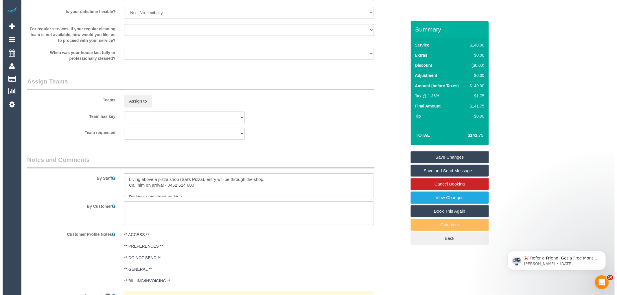
scroll to position [707, 0]
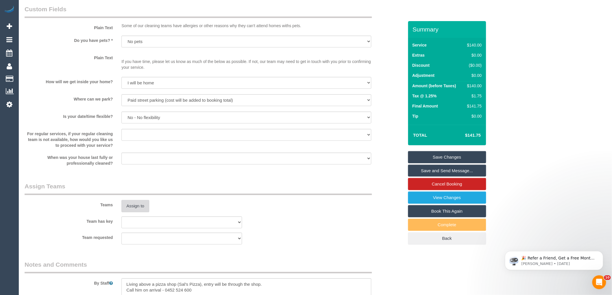
click at [134, 210] on button "Assign to" at bounding box center [136, 206] width 28 height 12
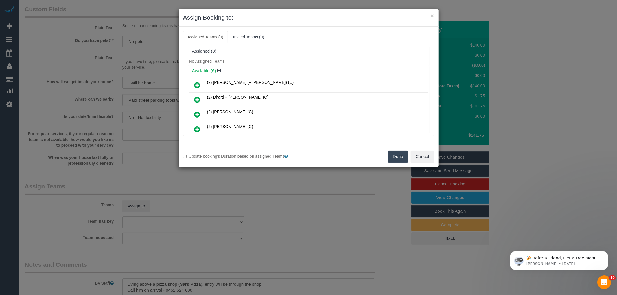
click at [273, 68] on div "Available (6)" at bounding box center [309, 71] width 242 height 11
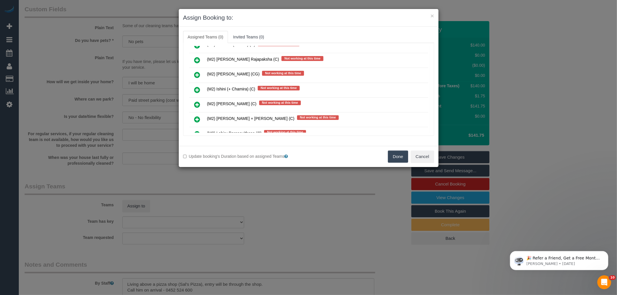
scroll to position [1454, 0]
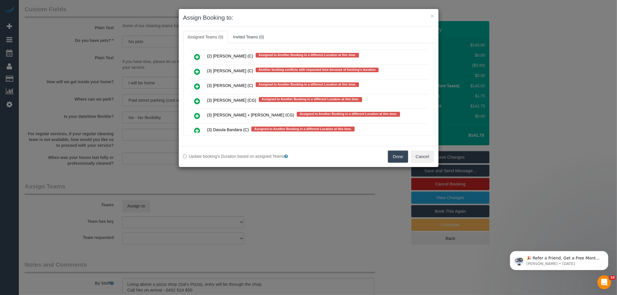
click at [197, 113] on icon at bounding box center [197, 116] width 6 height 7
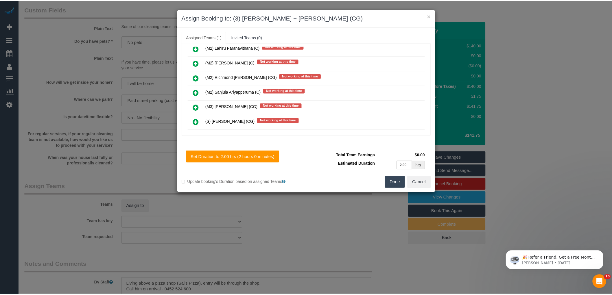
scroll to position [0, 0]
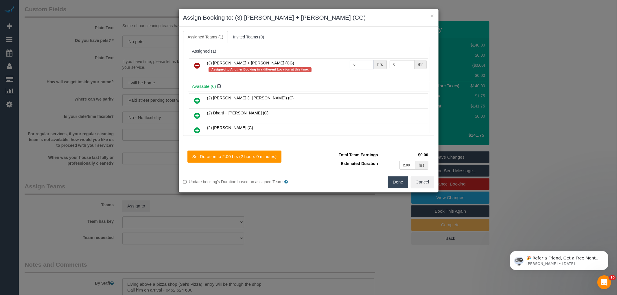
click at [361, 65] on input "0" at bounding box center [362, 64] width 24 height 9
type input "2"
click at [401, 64] on input "0" at bounding box center [402, 64] width 25 height 9
type input "38.5"
click at [400, 184] on button "Done" at bounding box center [398, 182] width 20 height 12
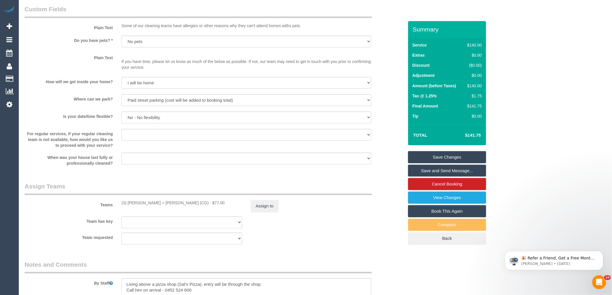
click at [392, 211] on div "× Assign Booking to: (3) [PERSON_NAME] + [PERSON_NAME] (CG) Assigned Teams (1) …" at bounding box center [306, 147] width 612 height 295
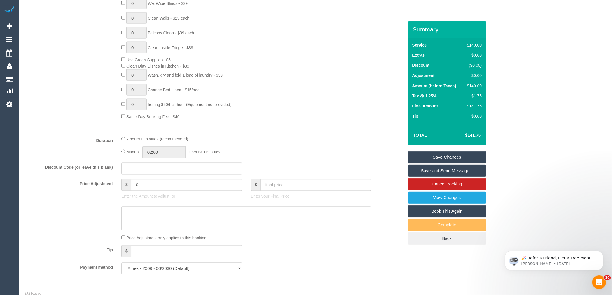
scroll to position [321, 0]
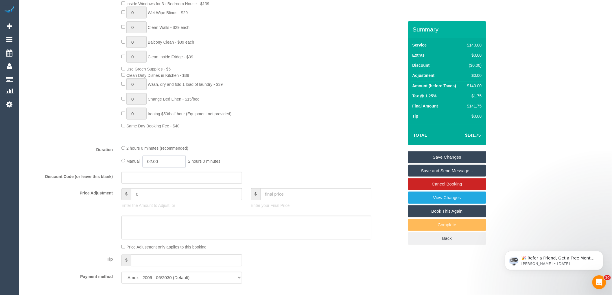
click at [162, 165] on input "02:00" at bounding box center [163, 162] width 43 height 12
type input "01:00"
click at [161, 179] on li "01:00" at bounding box center [158, 182] width 26 height 8
click at [253, 141] on div "Type of Service * Hourly Service - $70/h Hourly Service - $65/h Hourly Service …" at bounding box center [214, 33] width 379 height 215
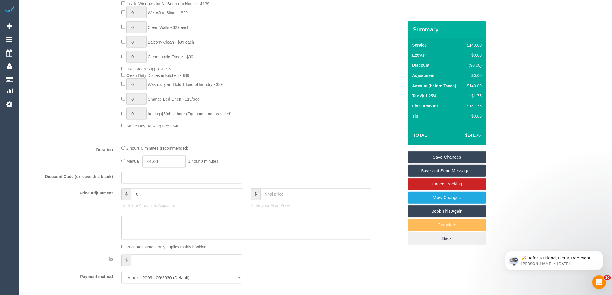
scroll to position [225, 0]
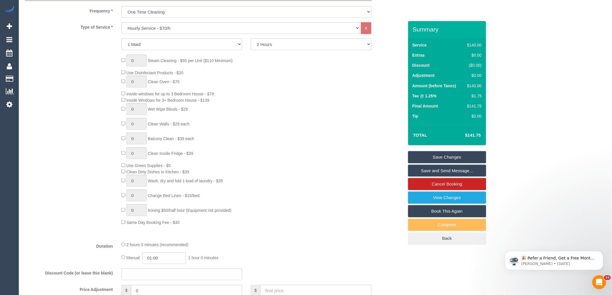
click at [462, 159] on link "Save Changes" at bounding box center [447, 157] width 78 height 12
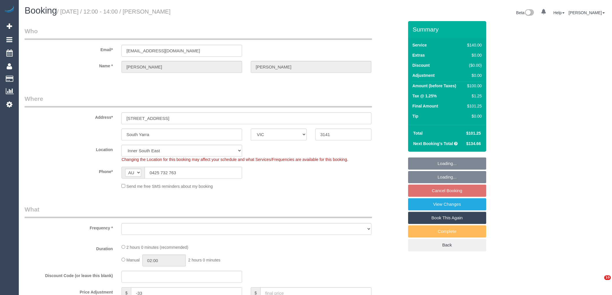
select select "VIC"
select select "object:712"
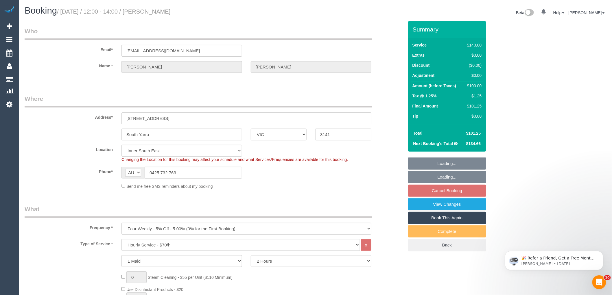
select select "string:stripe-pm_1ODaAw2GScqysDRVG7NvcbMp"
select select "object:867"
select select "number:28"
select select "number:14"
select select "number:19"
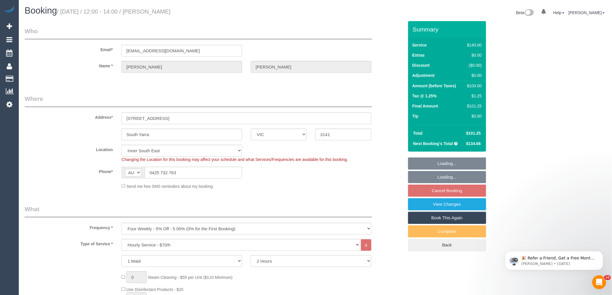
select select "number:25"
select select "number:34"
select select "number:11"
select select "spot4"
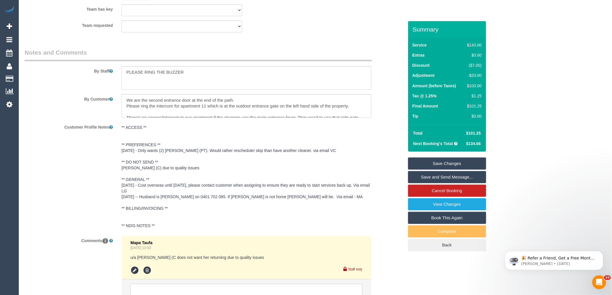
scroll to position [947, 0]
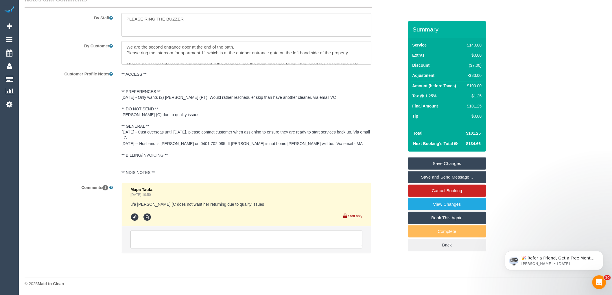
drag, startPoint x: 156, startPoint y: 218, endPoint x: 156, endPoint y: 213, distance: 4.7
drag, startPoint x: 156, startPoint y: 213, endPoint x: 93, endPoint y: 188, distance: 68.0
click at [93, 188] on label "Comments 1" at bounding box center [68, 187] width 97 height 8
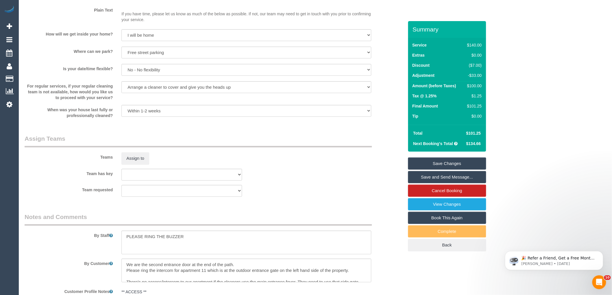
scroll to position [722, 0]
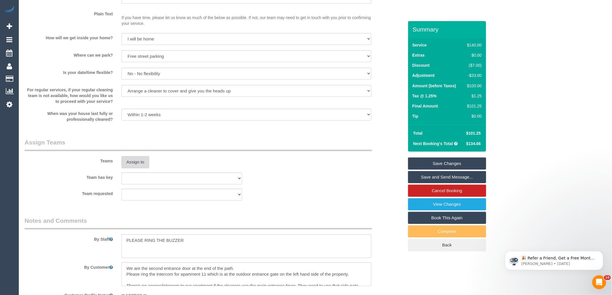
click at [137, 167] on button "Assign to" at bounding box center [136, 162] width 28 height 12
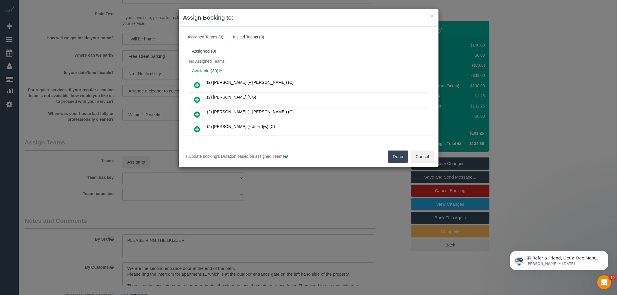
click at [269, 65] on div "No Assigned Teams" at bounding box center [309, 61] width 242 height 9
click at [418, 157] on button "Cancel" at bounding box center [422, 157] width 23 height 12
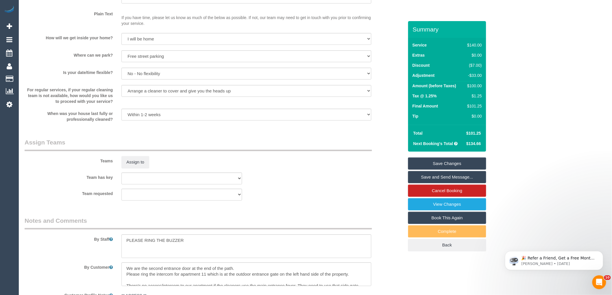
click at [386, 193] on div "× Assign Booking to: Assigned Teams (0) Invited Teams (0) Assigned (0) No Assig…" at bounding box center [306, 147] width 612 height 295
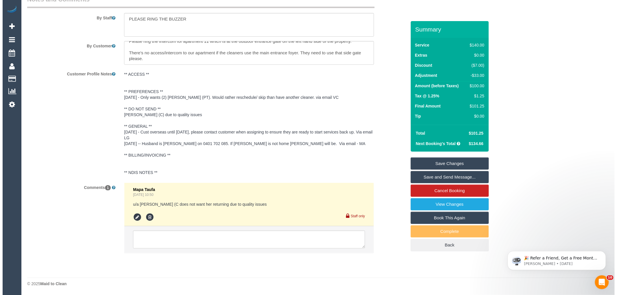
scroll to position [754, 0]
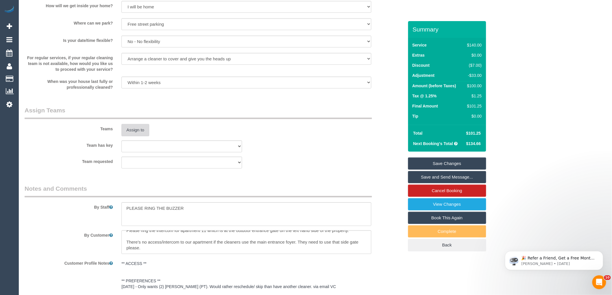
click at [132, 135] on button "Assign to" at bounding box center [136, 130] width 28 height 12
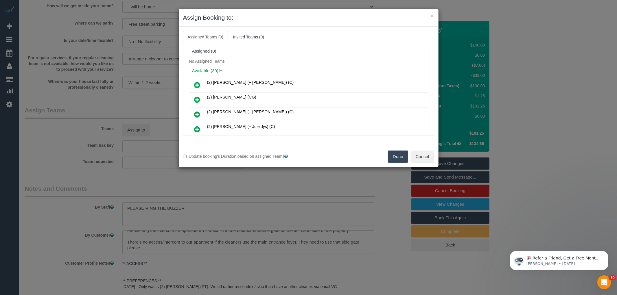
click at [284, 59] on div "No Assigned Teams" at bounding box center [309, 61] width 242 height 9
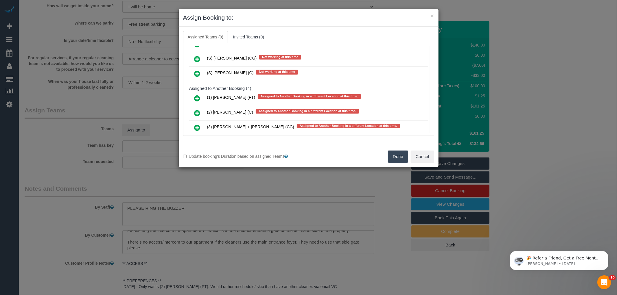
click at [198, 139] on icon at bounding box center [197, 142] width 6 height 7
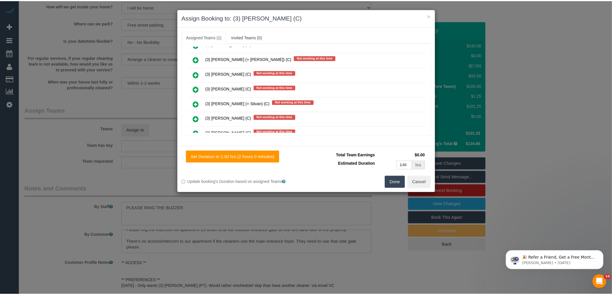
scroll to position [0, 0]
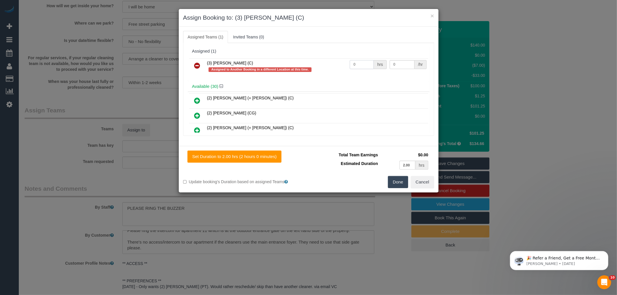
click at [354, 65] on input "0" at bounding box center [362, 64] width 24 height 9
type input "2"
click at [397, 64] on input "0" at bounding box center [402, 64] width 25 height 9
type input "35"
click at [394, 181] on button "Done" at bounding box center [398, 182] width 20 height 12
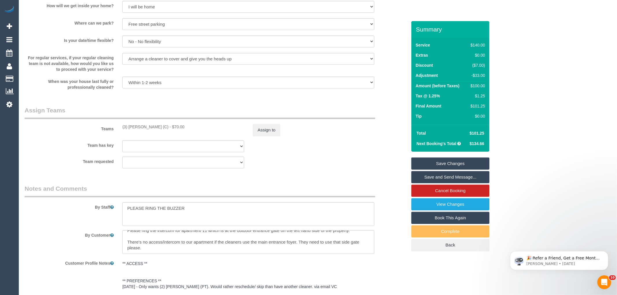
click at [394, 181] on div "× Assign Booking to: (3) [PERSON_NAME] (C) Assigned Teams (1) Invited Teams (0)…" at bounding box center [308, 147] width 617 height 295
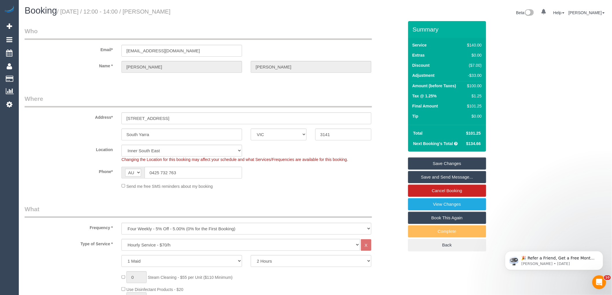
scroll to position [64, 0]
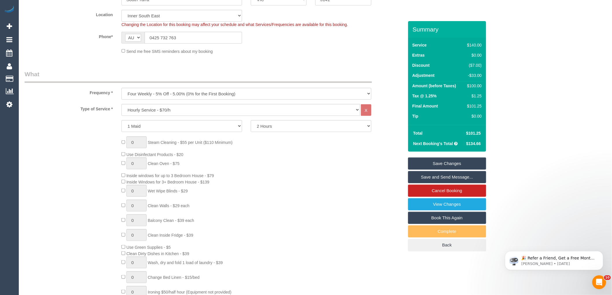
scroll to position [257, 0]
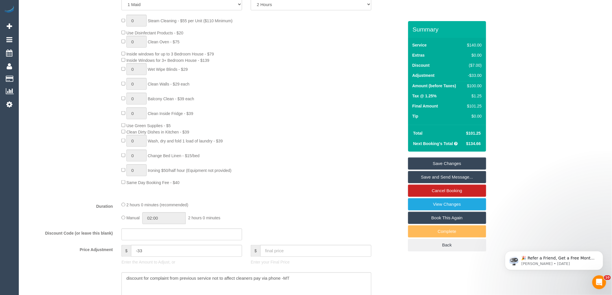
click at [269, 173] on div "0 Steam Cleaning - $55 per Unit ($110 Minimum) Use Disinfectant Products - $20 …" at bounding box center [262, 100] width 291 height 171
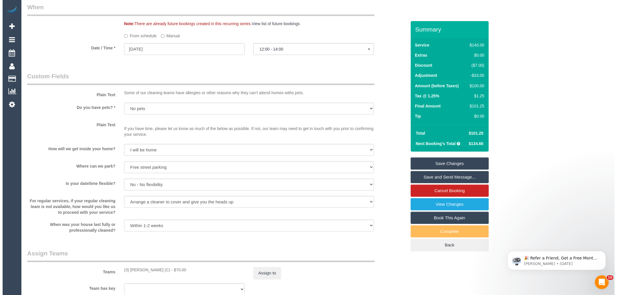
scroll to position [739, 0]
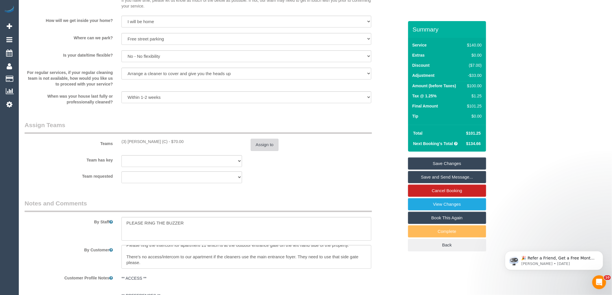
click at [272, 149] on button "Assign to" at bounding box center [265, 145] width 28 height 12
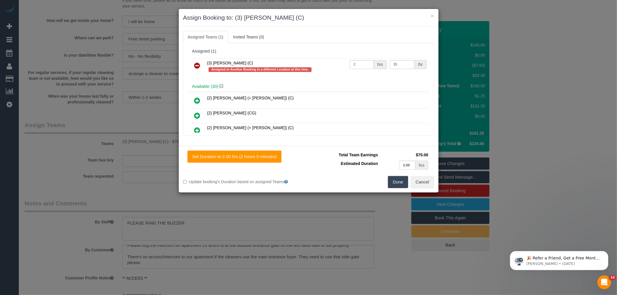
click at [198, 65] on icon at bounding box center [197, 65] width 6 height 7
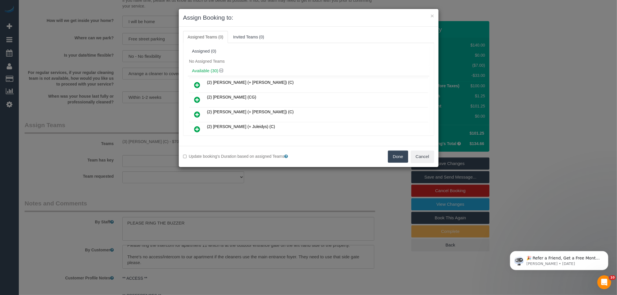
click at [251, 66] on div "Available (30)" at bounding box center [309, 71] width 242 height 11
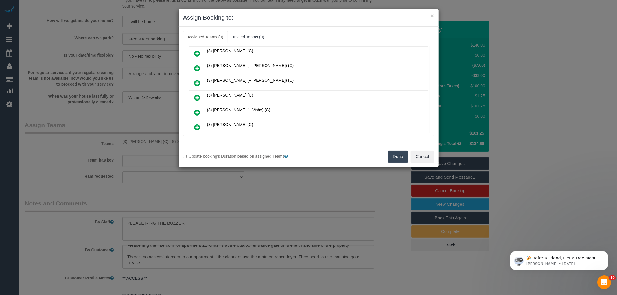
click at [198, 124] on icon at bounding box center [197, 127] width 6 height 7
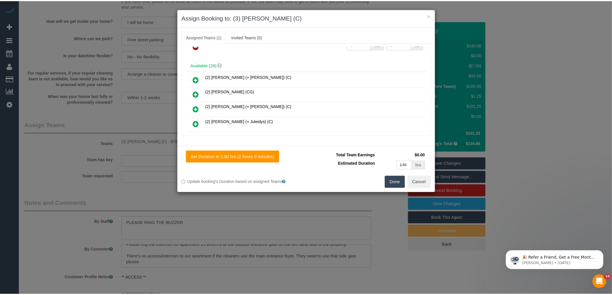
scroll to position [0, 0]
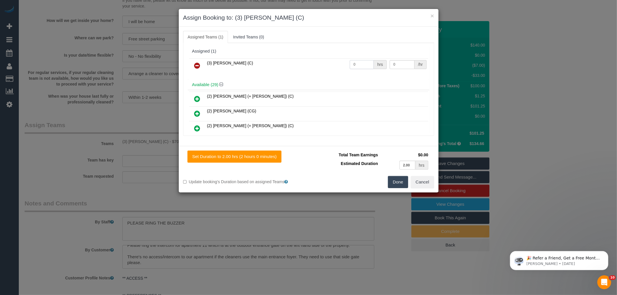
click at [360, 65] on input "0" at bounding box center [362, 64] width 24 height 9
type input "2"
click at [407, 64] on input "0" at bounding box center [402, 64] width 25 height 9
type input "35"
click at [395, 184] on button "Done" at bounding box center [398, 182] width 20 height 12
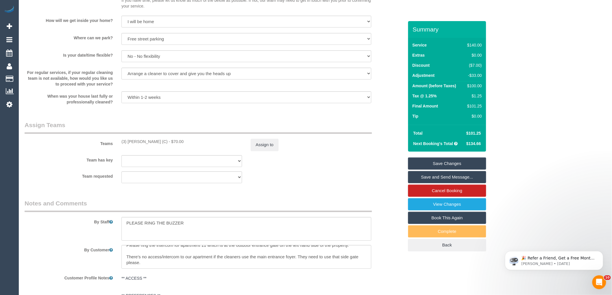
click at [394, 184] on div "× Assign Booking to: (3) [PERSON_NAME] (C) Assigned Teams (1) Invited Teams (0)…" at bounding box center [306, 147] width 612 height 295
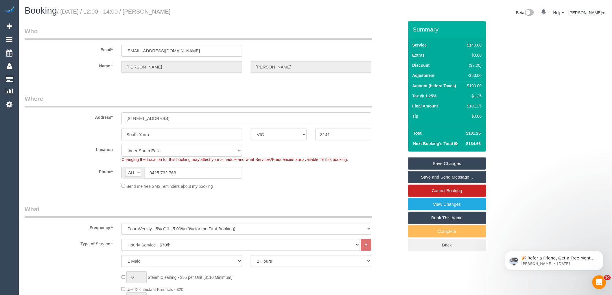
click at [452, 163] on link "Save Changes" at bounding box center [447, 164] width 78 height 12
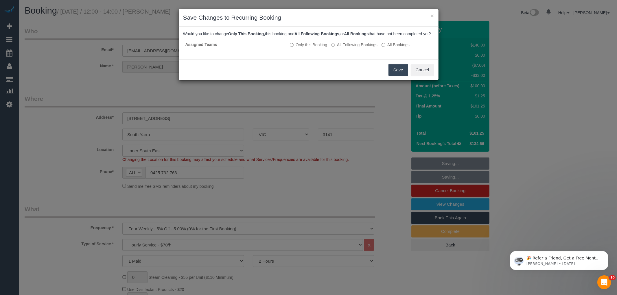
click at [391, 74] on button "Save" at bounding box center [399, 70] width 20 height 12
